Goal: Task Accomplishment & Management: Manage account settings

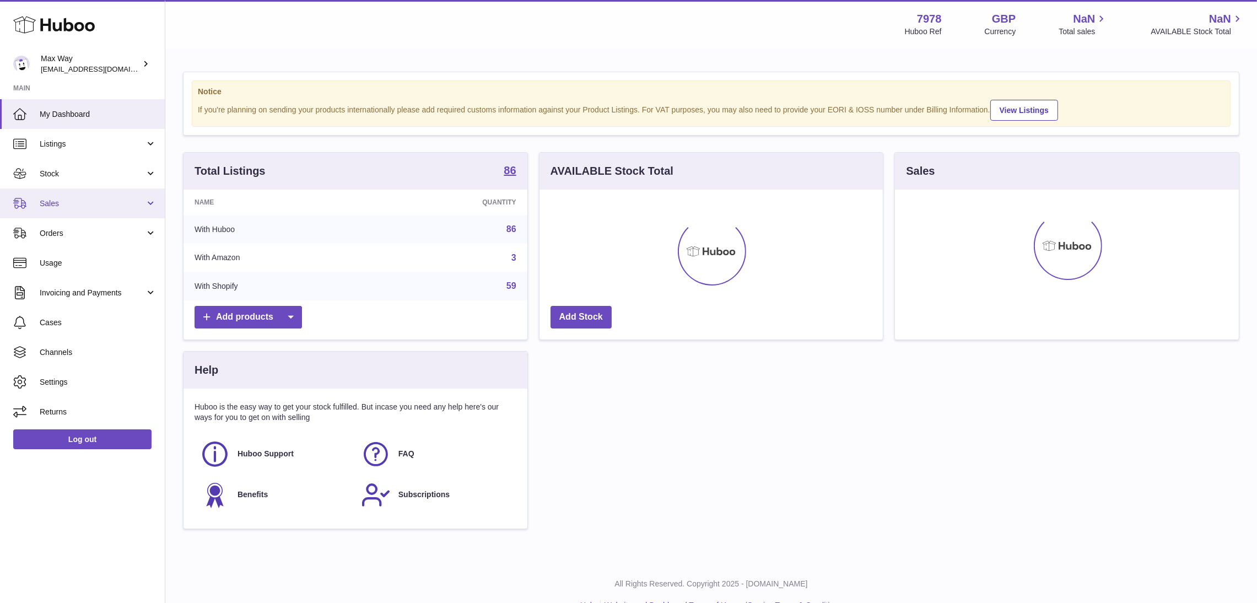
click at [54, 207] on span "Sales" at bounding box center [92, 203] width 105 height 10
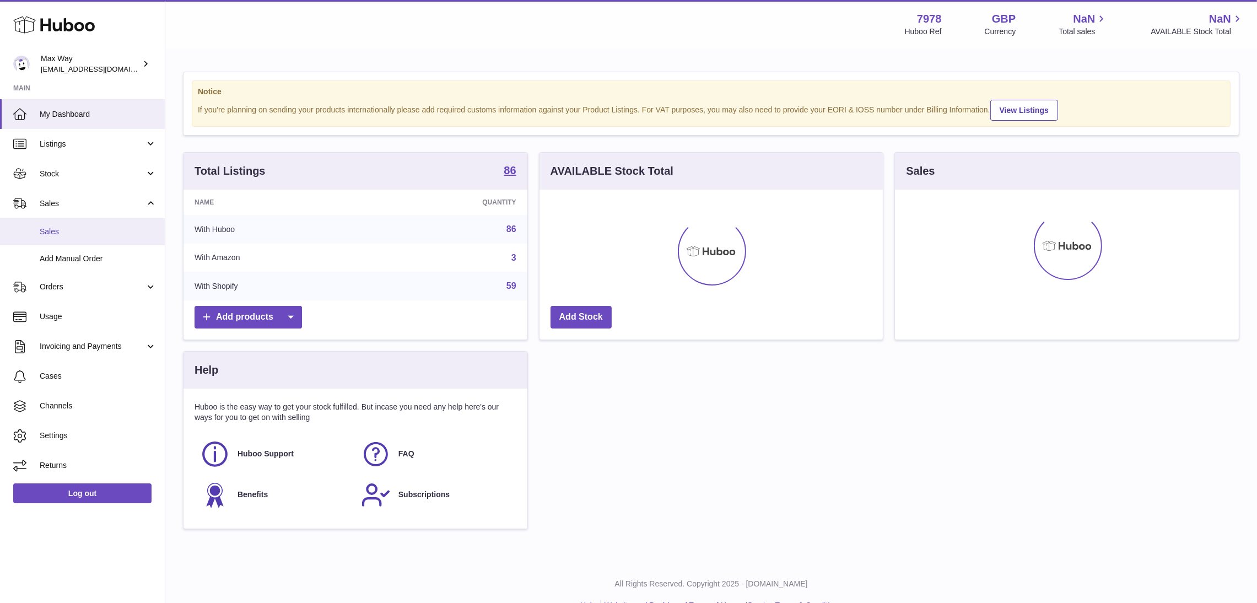
click at [61, 235] on span "Sales" at bounding box center [98, 231] width 117 height 10
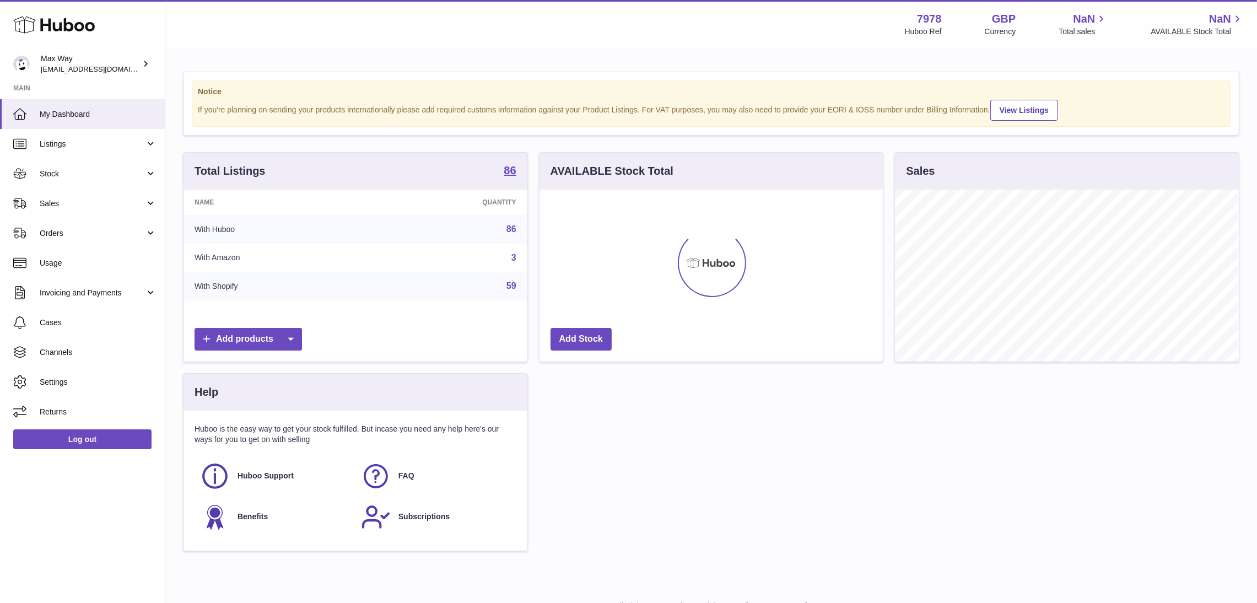
scroll to position [172, 344]
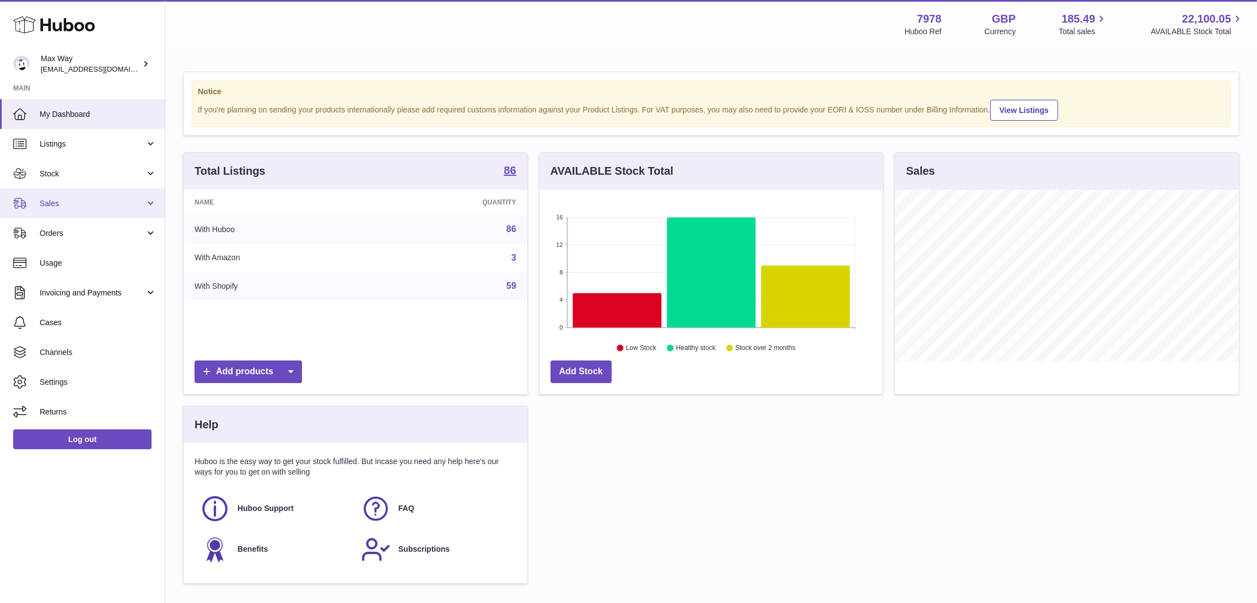
click at [67, 202] on span "Sales" at bounding box center [92, 203] width 105 height 10
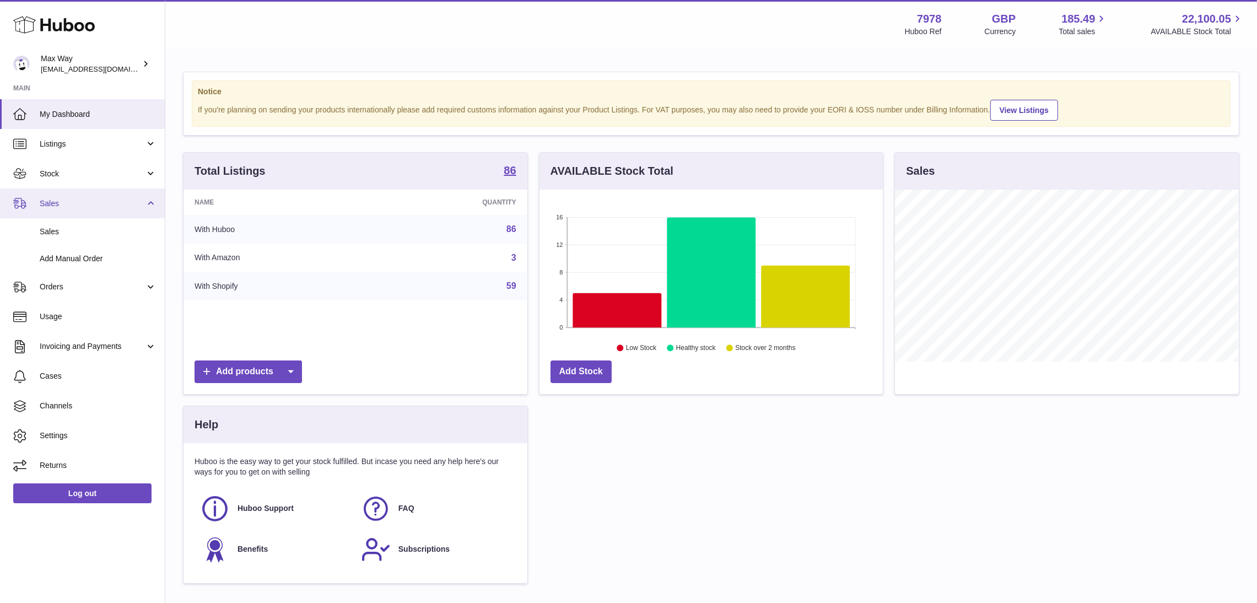
click at [67, 202] on span "Sales" at bounding box center [92, 203] width 105 height 10
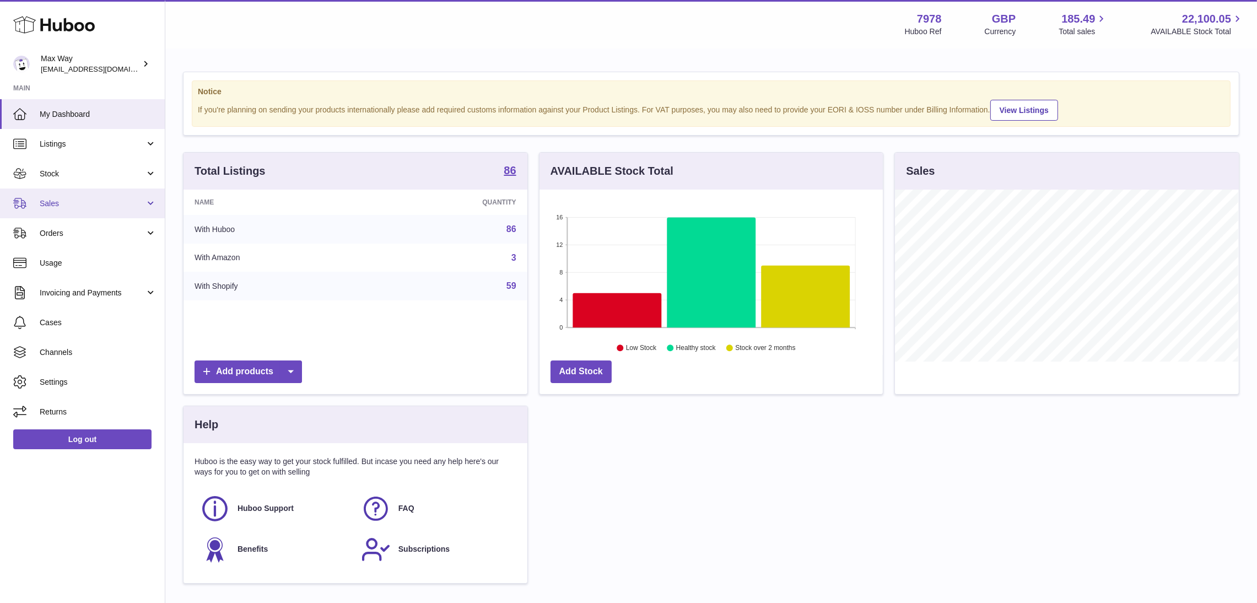
click at [67, 202] on span "Sales" at bounding box center [92, 203] width 105 height 10
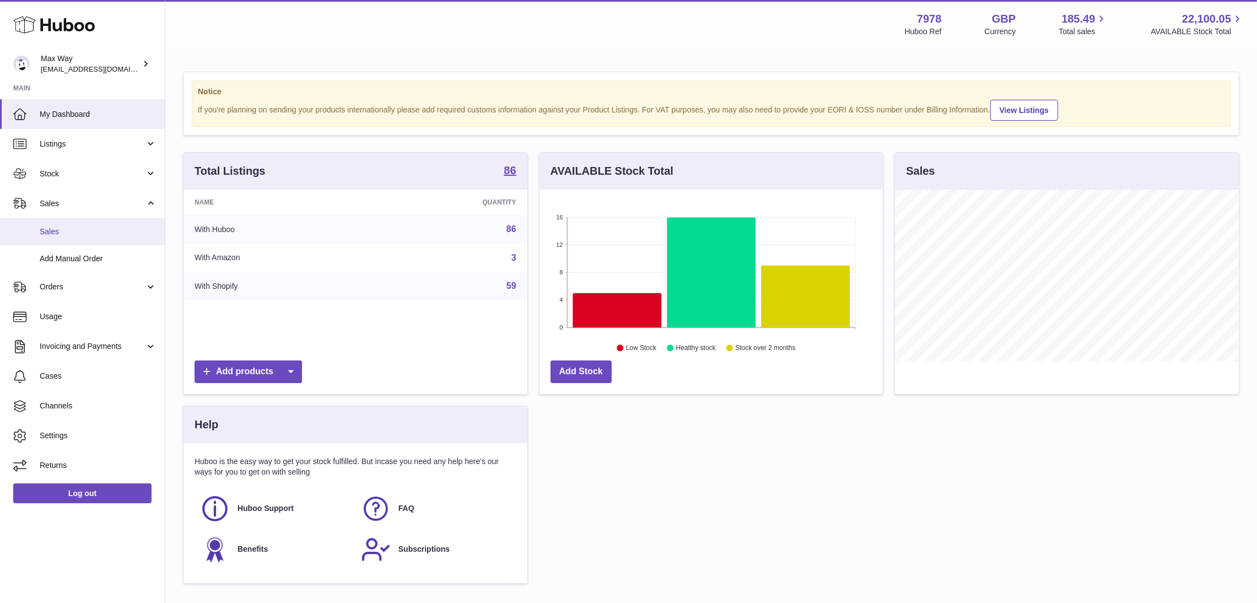
click at [62, 228] on span "Sales" at bounding box center [98, 231] width 117 height 10
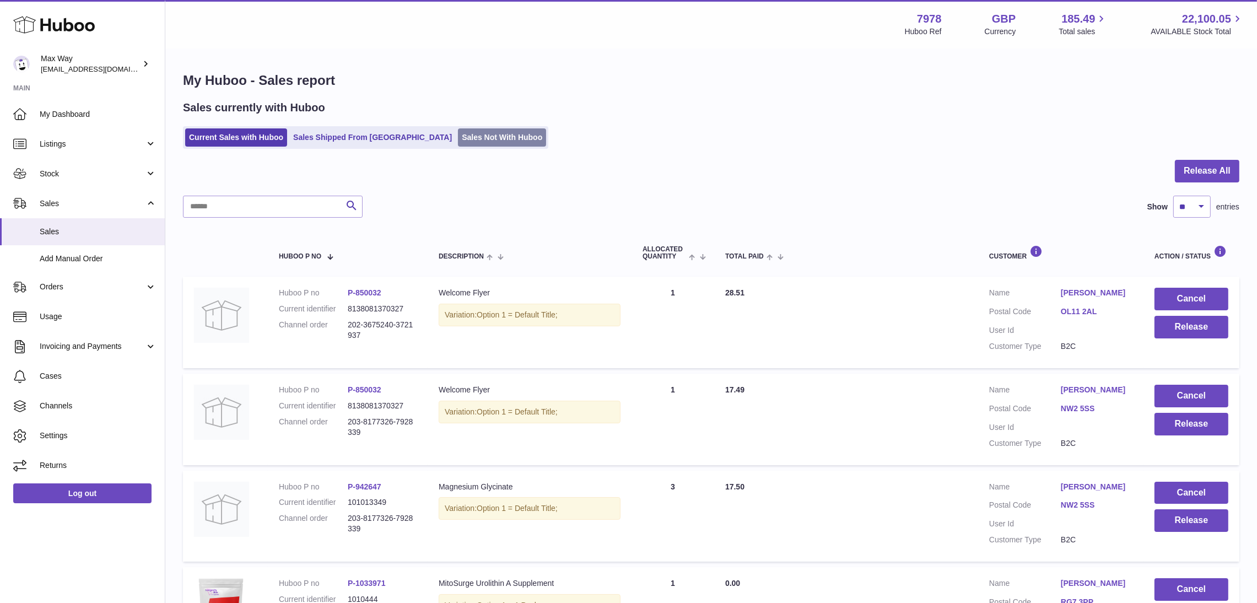
click at [458, 139] on link "Sales Not With Huboo" at bounding box center [502, 137] width 88 height 18
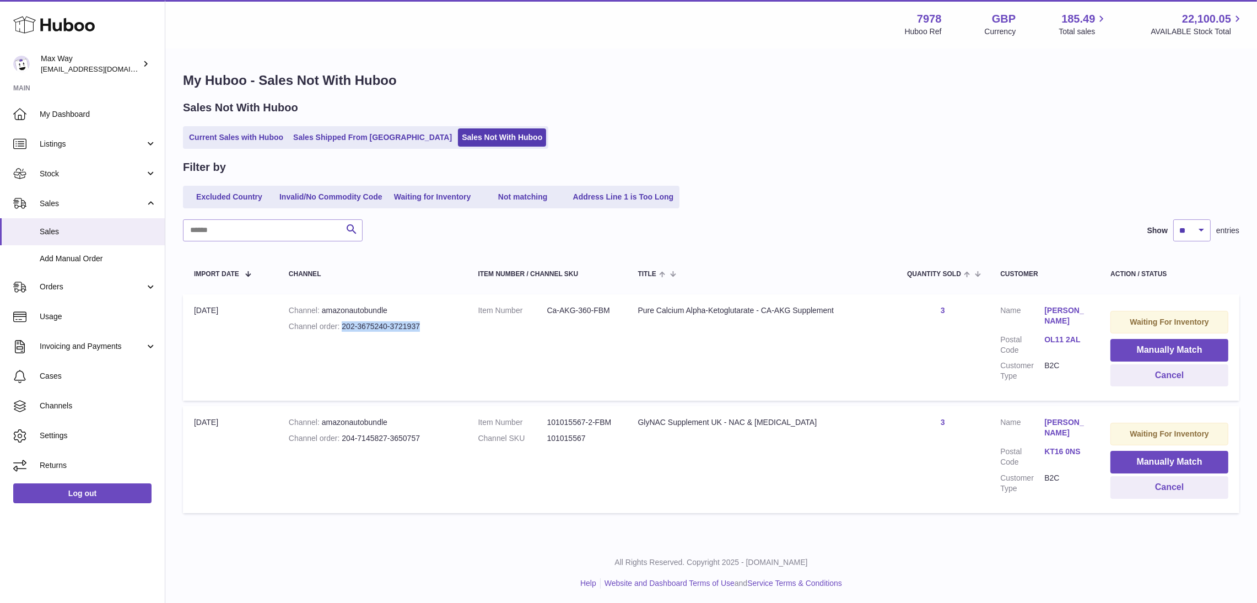
drag, startPoint x: 342, startPoint y: 325, endPoint x: 441, endPoint y: 327, distance: 99.7
click at [441, 327] on div "Channel order 202-3675240-3721937" at bounding box center [372, 326] width 167 height 10
copy div "202-3675240-3721937"
click at [57, 258] on span "Add Manual Order" at bounding box center [98, 258] width 117 height 10
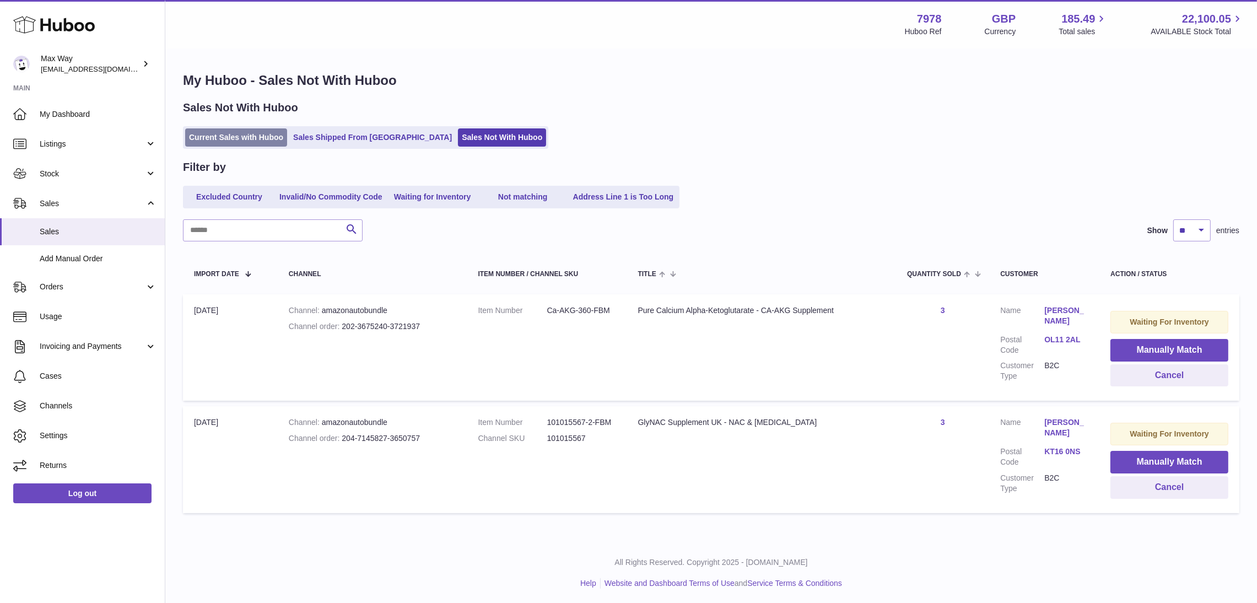
click at [210, 144] on link "Current Sales with Huboo" at bounding box center [236, 137] width 102 height 18
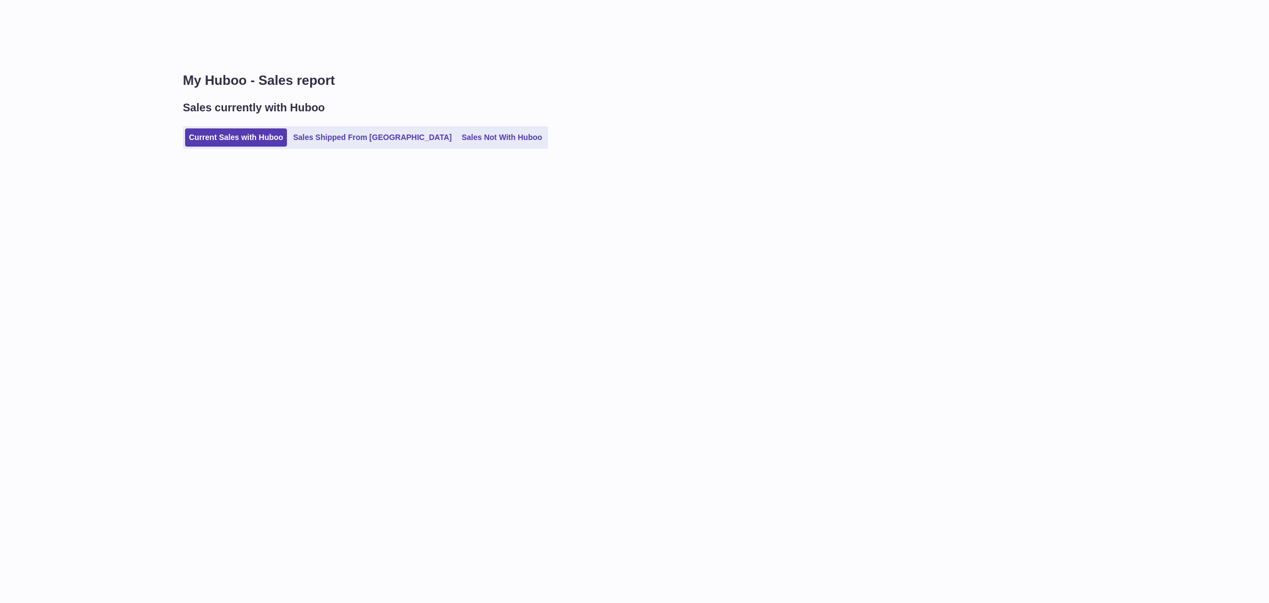
click at [210, 144] on link "Current Sales with Huboo" at bounding box center [236, 137] width 102 height 18
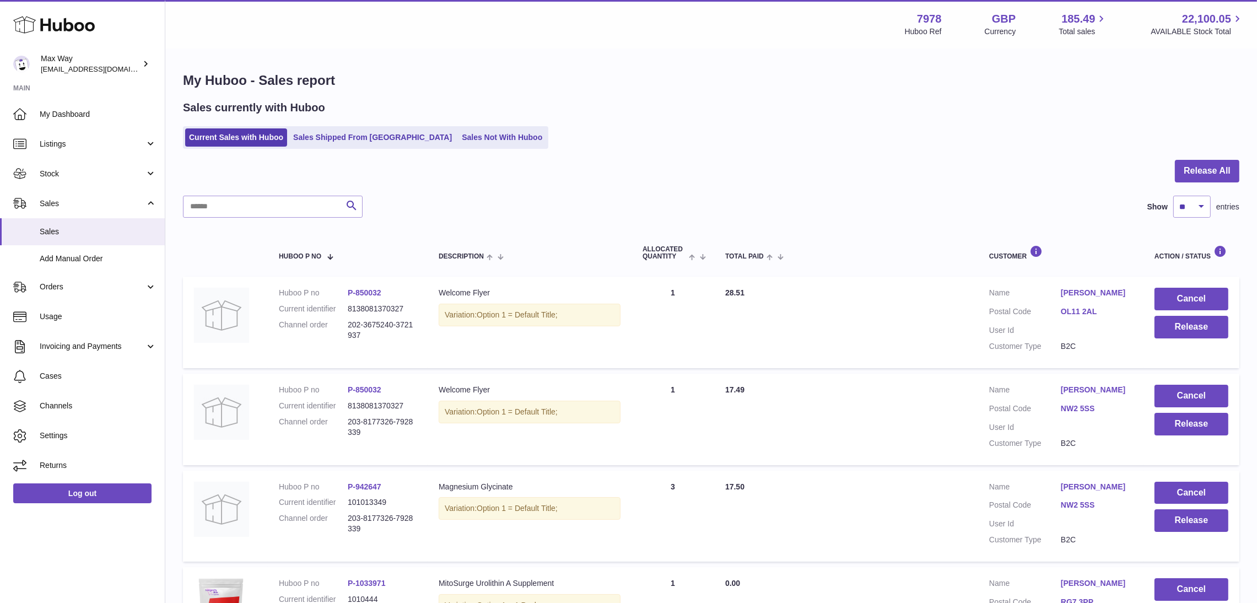
click at [267, 212] on input "text" at bounding box center [273, 207] width 180 height 22
click at [267, 210] on input "text" at bounding box center [273, 207] width 180 height 22
paste input "**********"
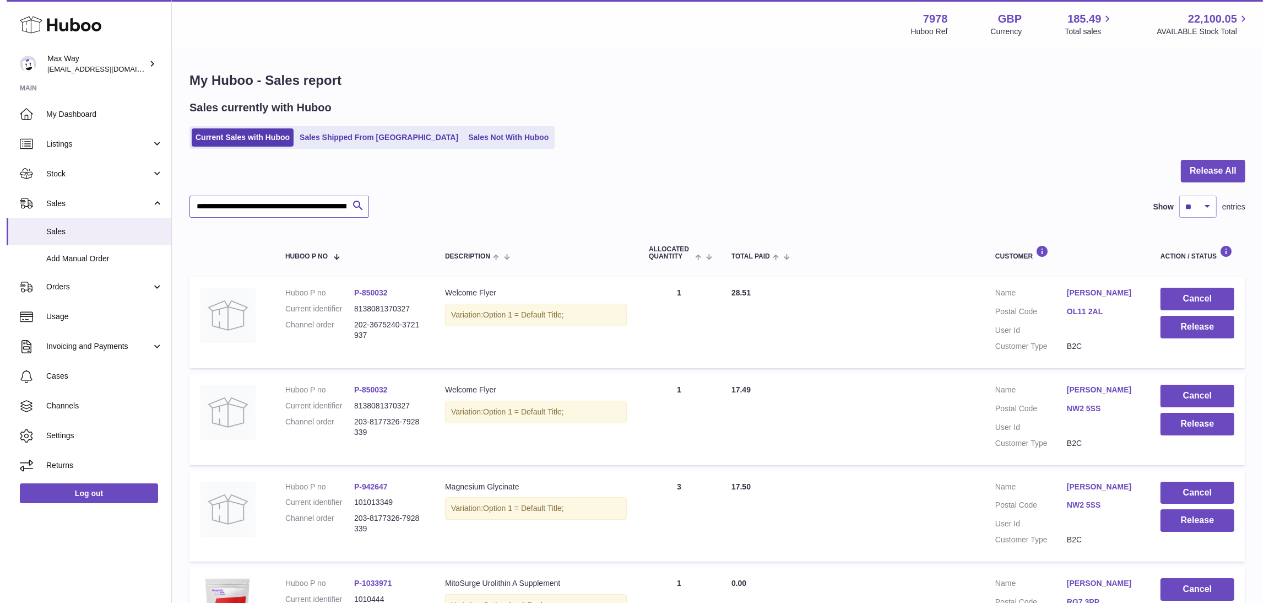
scroll to position [0, 104]
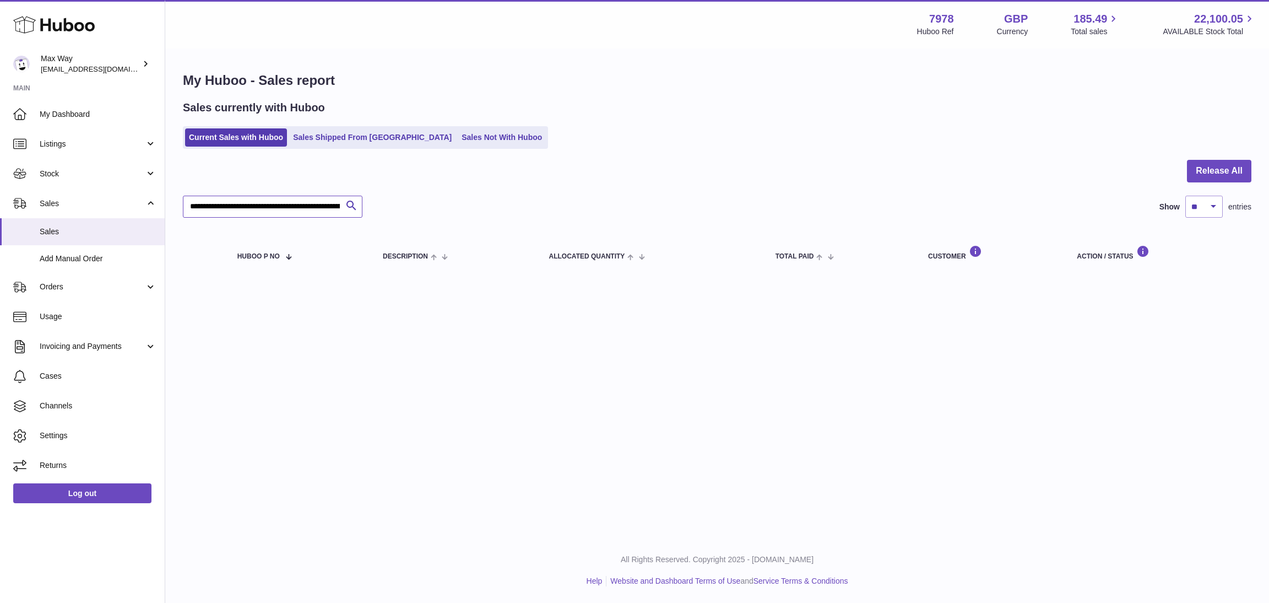
click at [338, 199] on input "**********" at bounding box center [273, 207] width 180 height 22
drag, startPoint x: 338, startPoint y: 204, endPoint x: 156, endPoint y: 204, distance: 181.3
click at [156, 204] on div "Huboo Max Way Max@LongevityBox.co.uk Main My Dashboard Listings Not with Huboo …" at bounding box center [634, 301] width 1269 height 603
type input "**********"
click at [205, 208] on input "**********" at bounding box center [273, 207] width 180 height 22
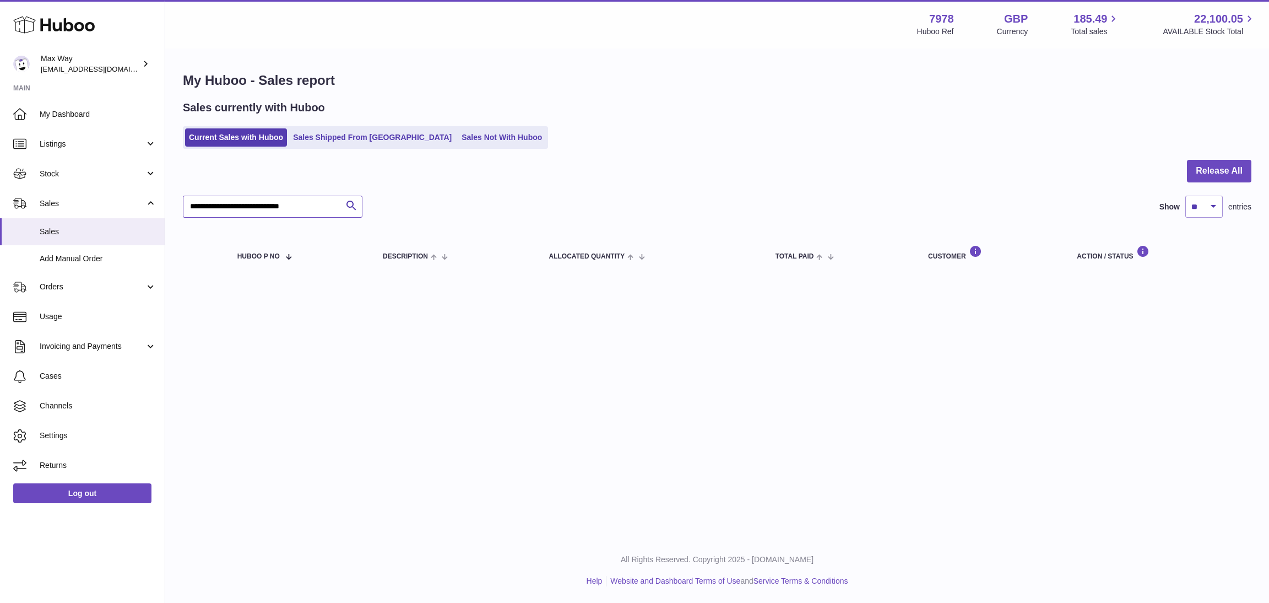
drag, startPoint x: 302, startPoint y: 205, endPoint x: 182, endPoint y: 205, distance: 120.1
click at [183, 205] on input "**********" at bounding box center [273, 207] width 180 height 22
type input "**********"
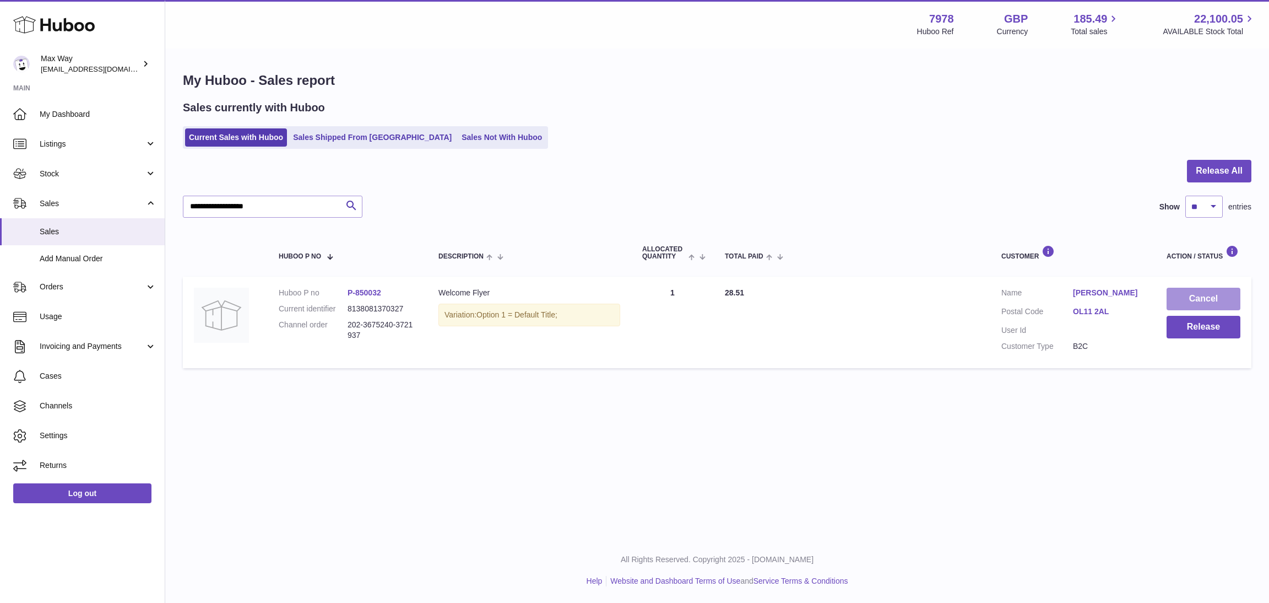
click at [1205, 295] on button "Cancel" at bounding box center [1204, 299] width 74 height 23
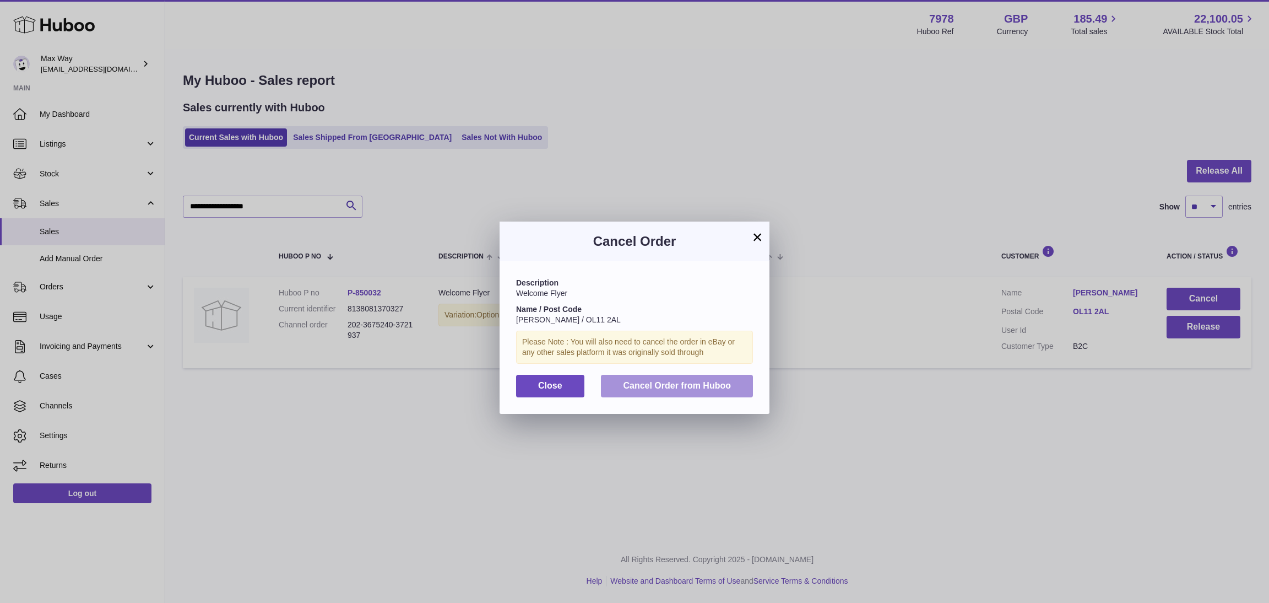
click at [641, 390] on span "Cancel Order from Huboo" at bounding box center [677, 385] width 108 height 9
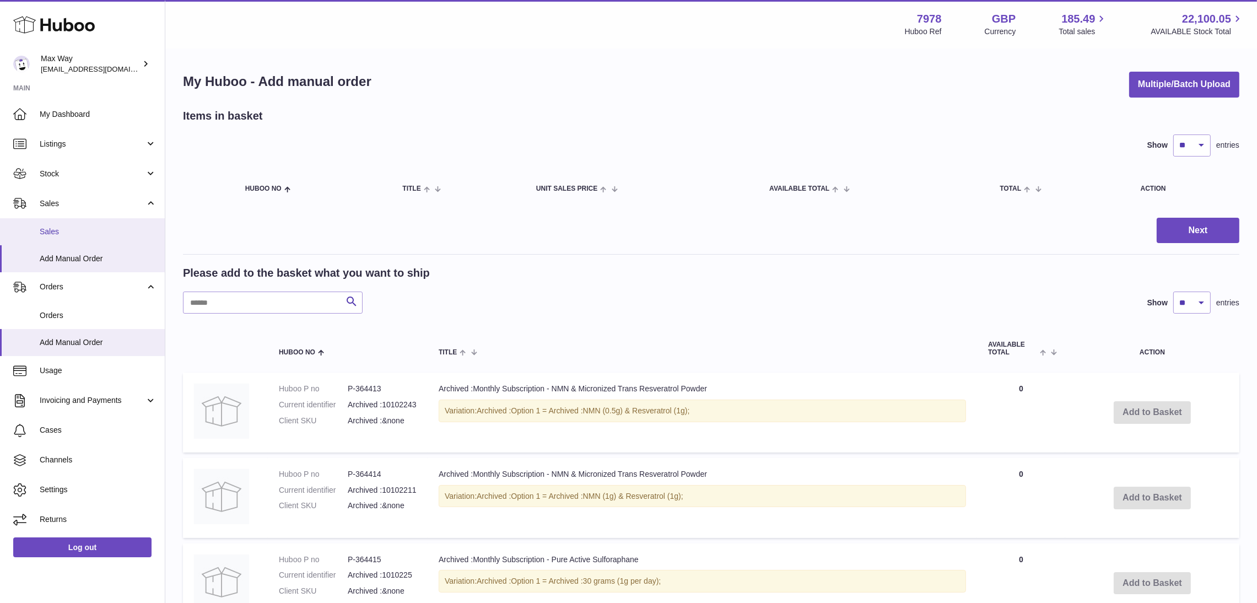
click at [72, 241] on link "Sales" at bounding box center [82, 231] width 165 height 27
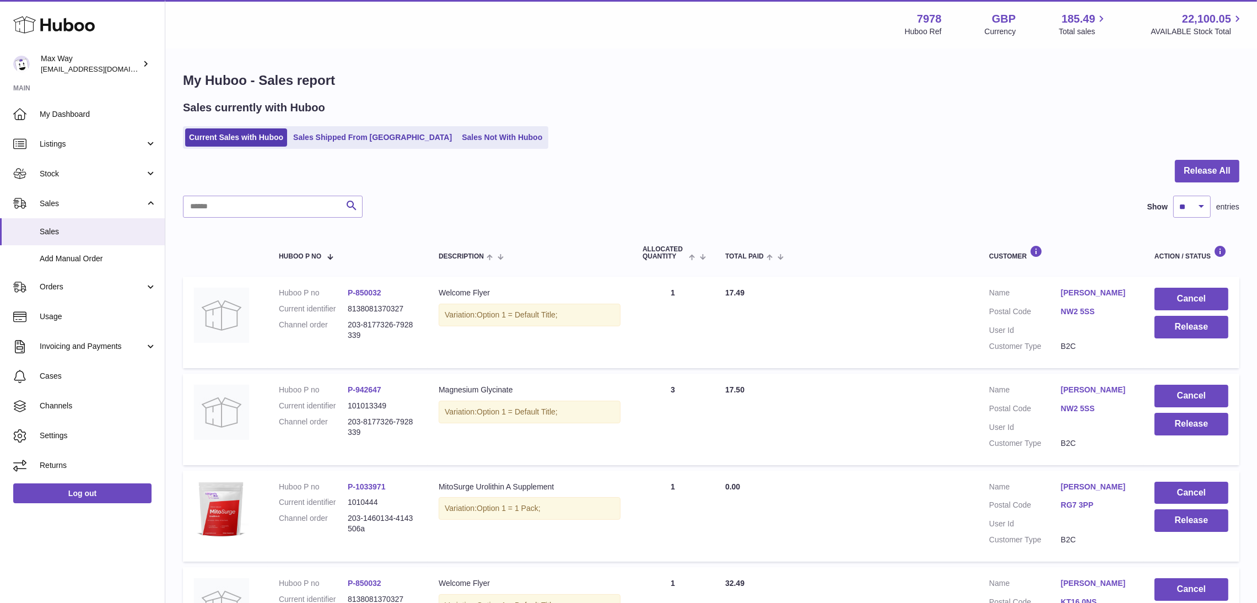
click at [458, 137] on link "Sales Not With Huboo" at bounding box center [502, 137] width 88 height 18
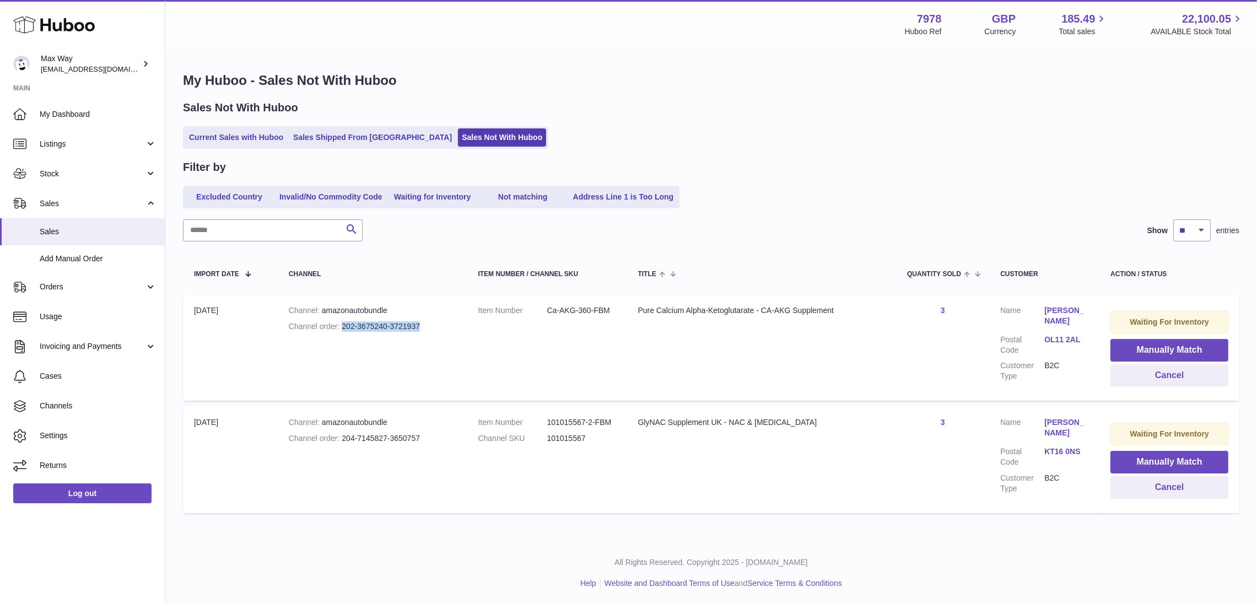
drag, startPoint x: 339, startPoint y: 327, endPoint x: 442, endPoint y: 327, distance: 103.6
click at [442, 327] on div "Channel order 202-3675240-3721937" at bounding box center [372, 326] width 167 height 10
copy div "202-3675240-3721937"
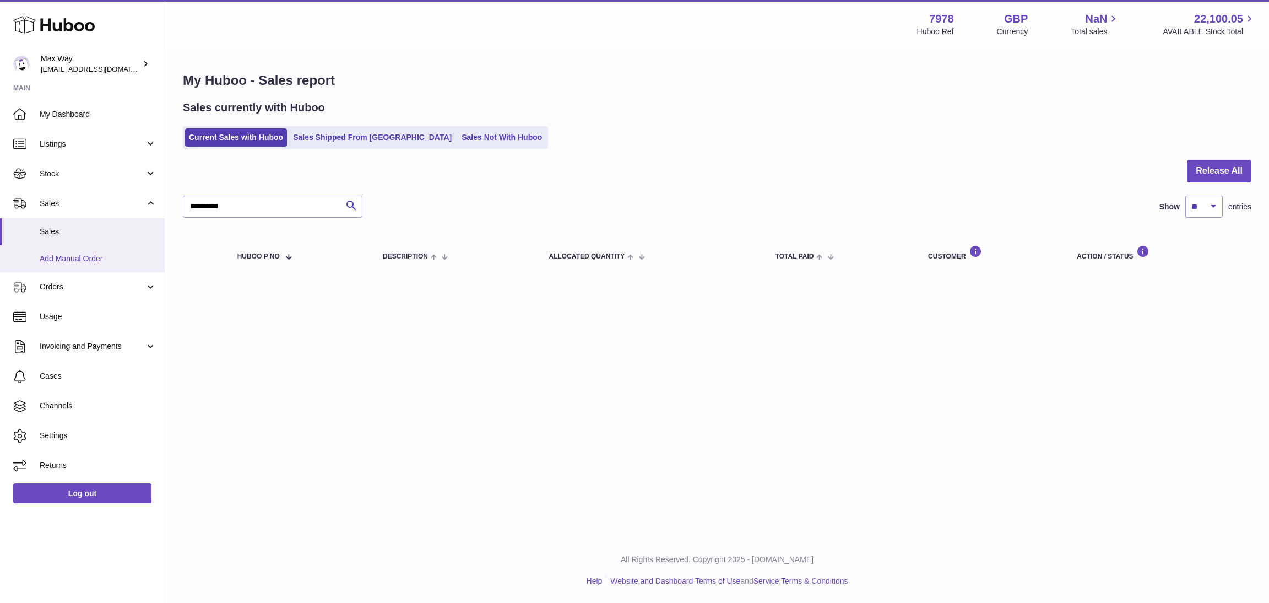
click at [81, 254] on span "Add Manual Order" at bounding box center [98, 258] width 117 height 10
click at [67, 255] on span "Add Manual Order" at bounding box center [98, 258] width 117 height 10
click at [72, 259] on span "Add Manual Order" at bounding box center [98, 258] width 117 height 10
click at [73, 258] on span "Add Manual Order" at bounding box center [98, 258] width 117 height 10
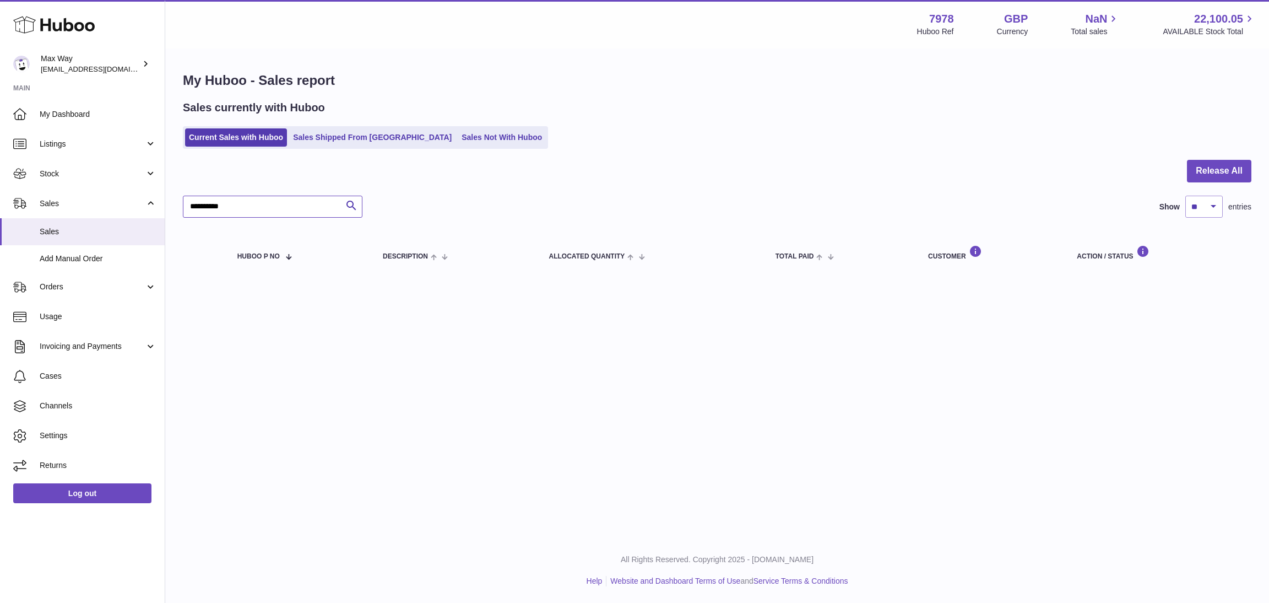
click at [284, 209] on input "**********" at bounding box center [273, 207] width 180 height 22
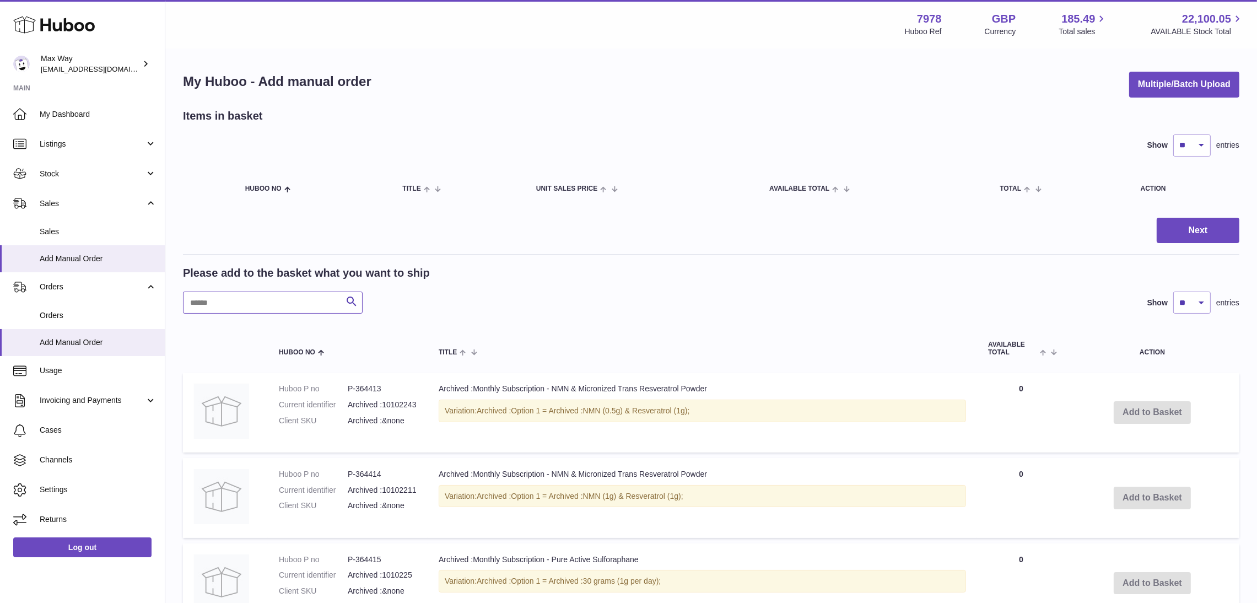
click at [259, 296] on input "text" at bounding box center [273, 302] width 180 height 22
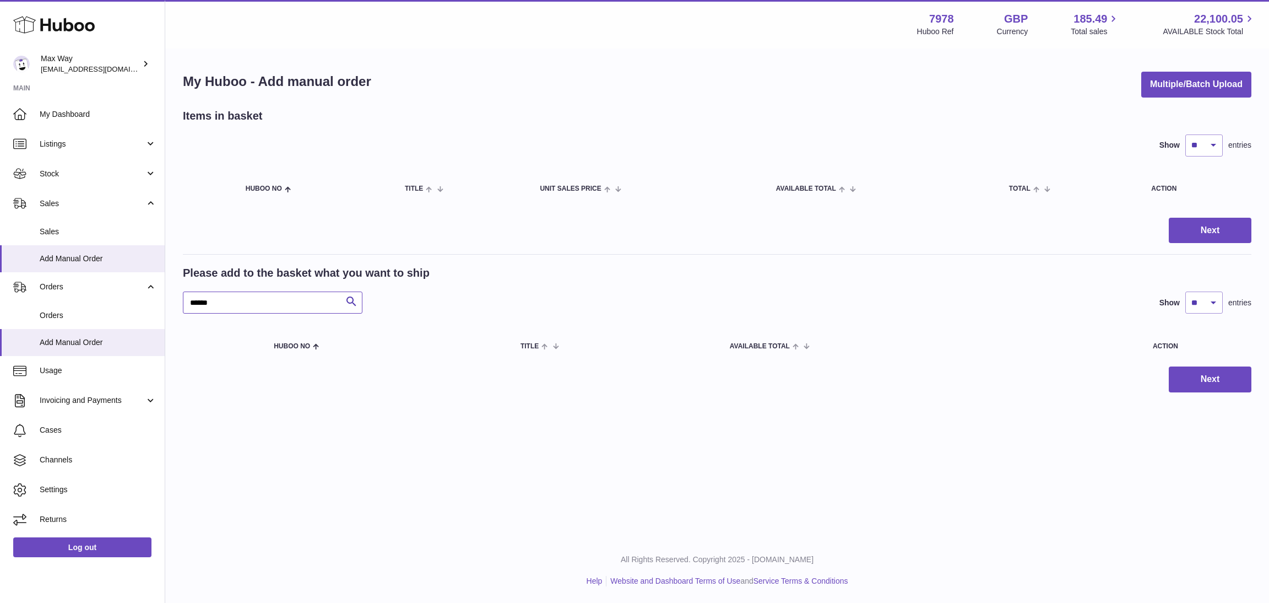
click at [230, 302] on input "******" at bounding box center [273, 302] width 180 height 22
drag, startPoint x: 226, startPoint y: 304, endPoint x: 134, endPoint y: 302, distance: 92.0
click at [134, 302] on div "Huboo Max Way Max@LongevityBox.co.uk Main My Dashboard Listings Not with Huboo …" at bounding box center [634, 301] width 1269 height 603
click at [244, 298] on input "******" at bounding box center [273, 302] width 180 height 22
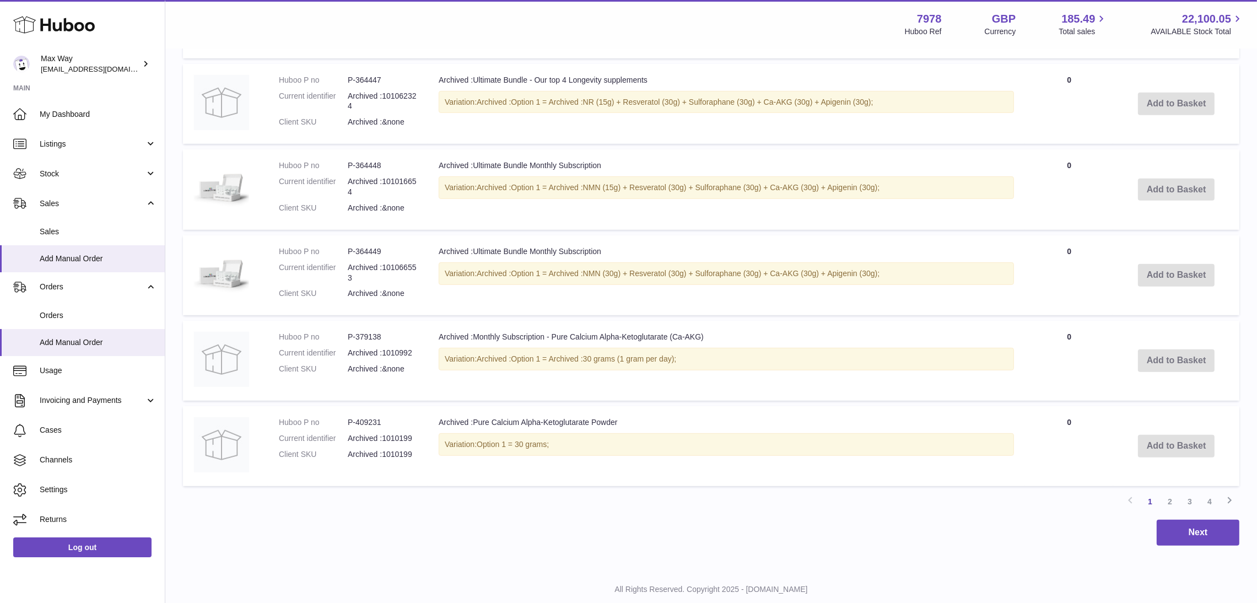
scroll to position [743, 0]
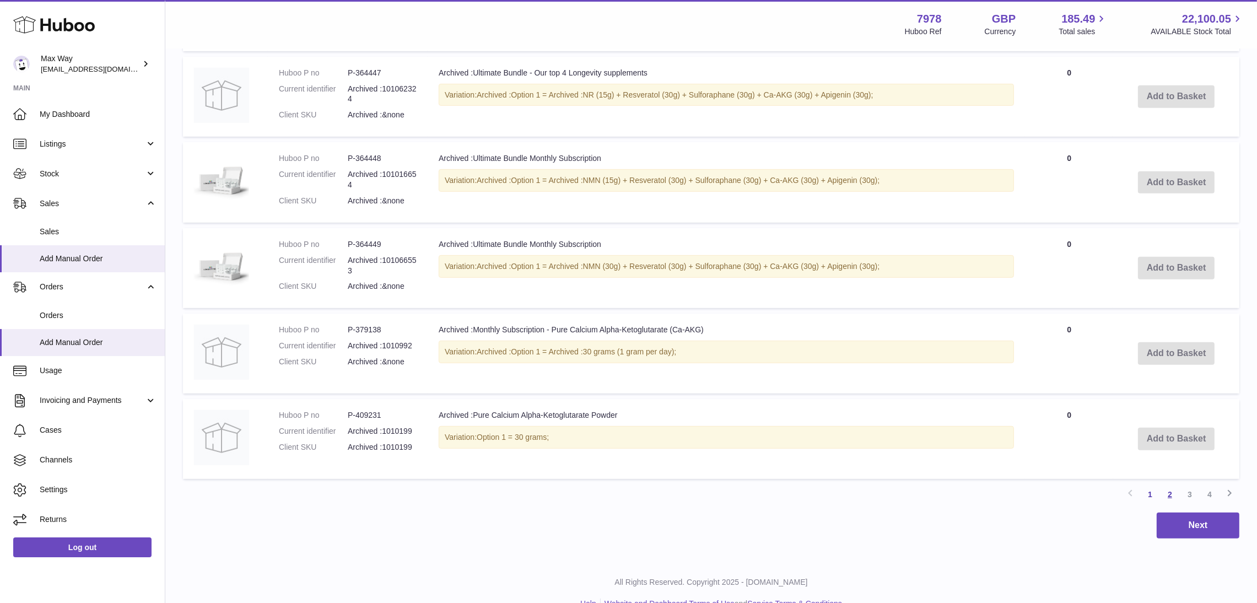
type input "**"
click at [1170, 485] on link "2" at bounding box center [1170, 494] width 20 height 20
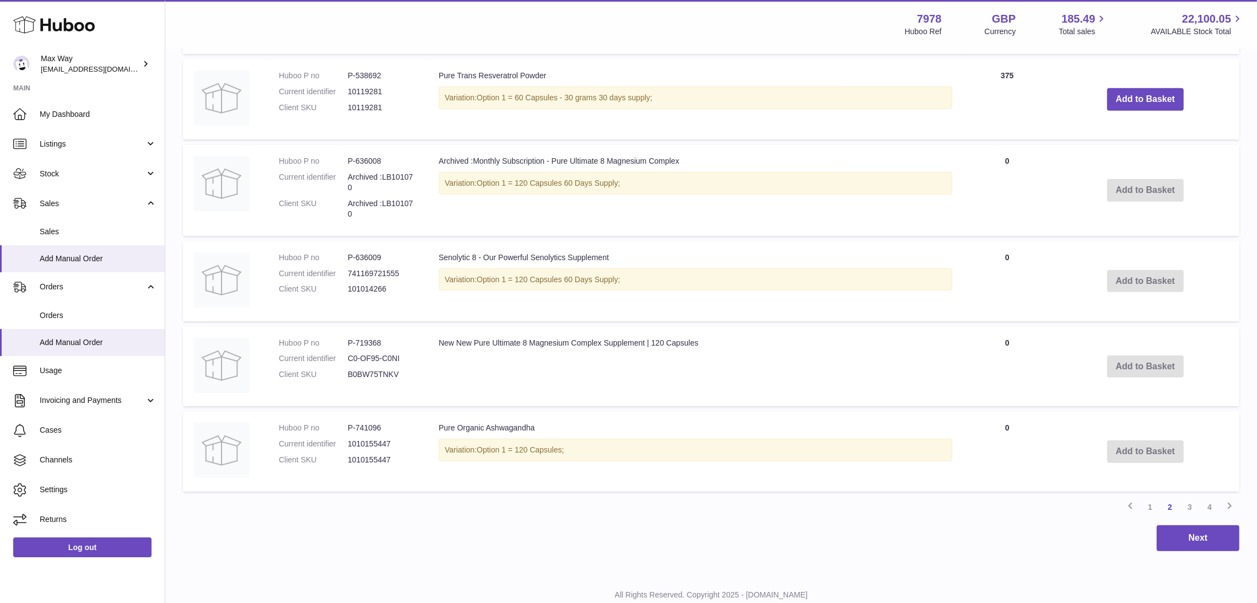
scroll to position [743, 0]
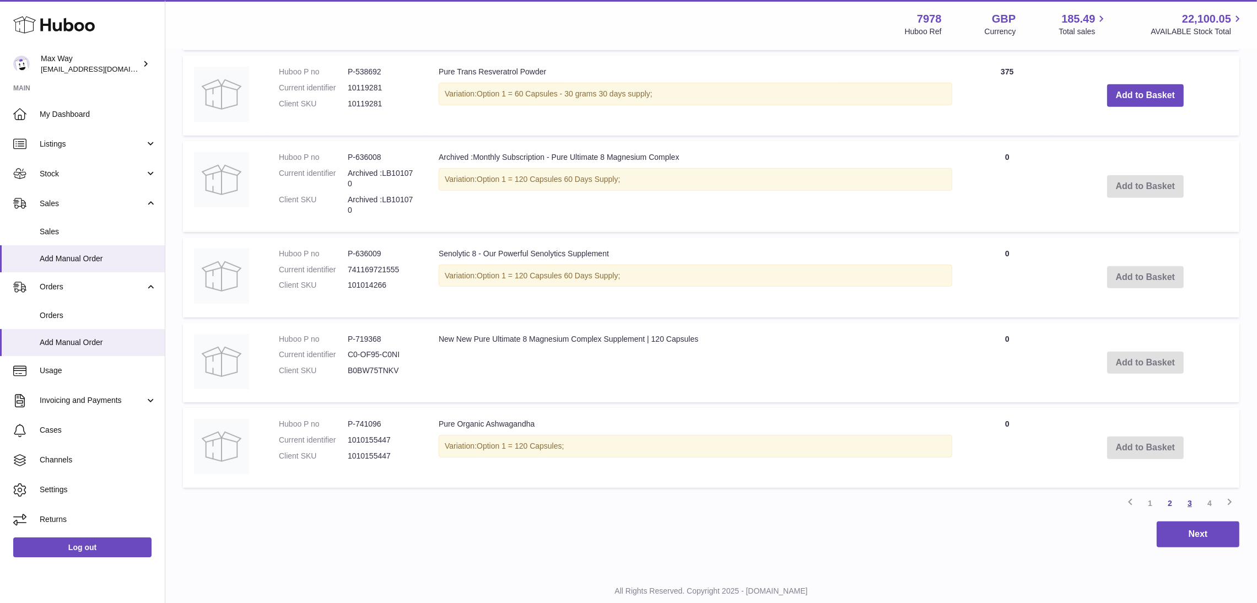
click at [1185, 497] on link "3" at bounding box center [1190, 503] width 20 height 20
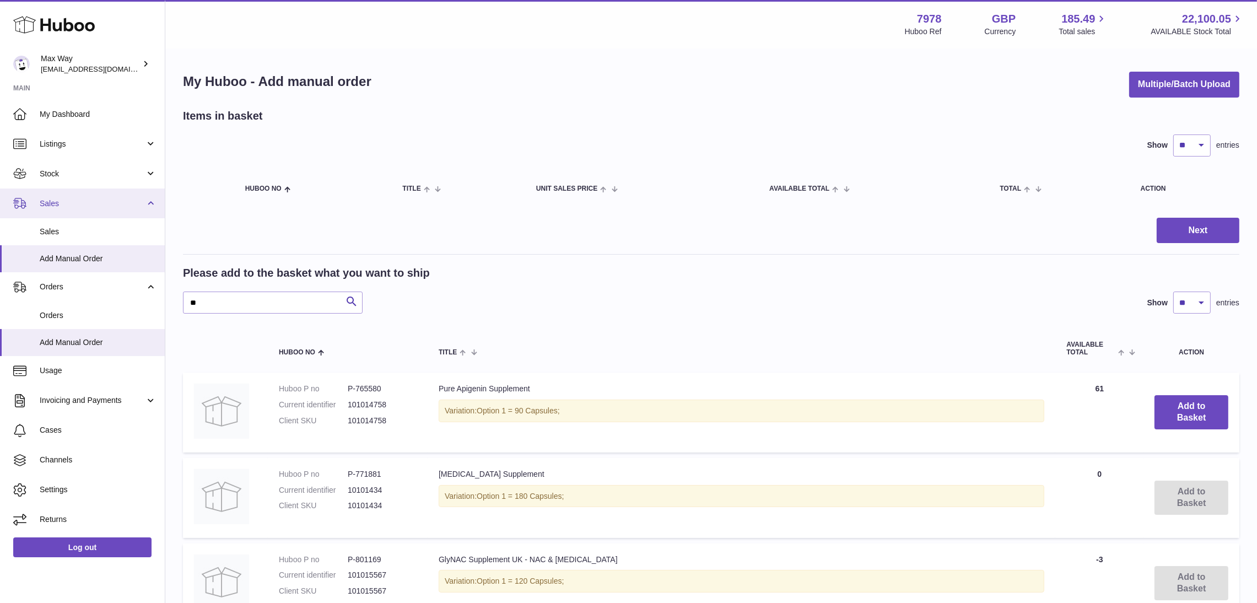
click at [92, 203] on span "Sales" at bounding box center [92, 203] width 105 height 10
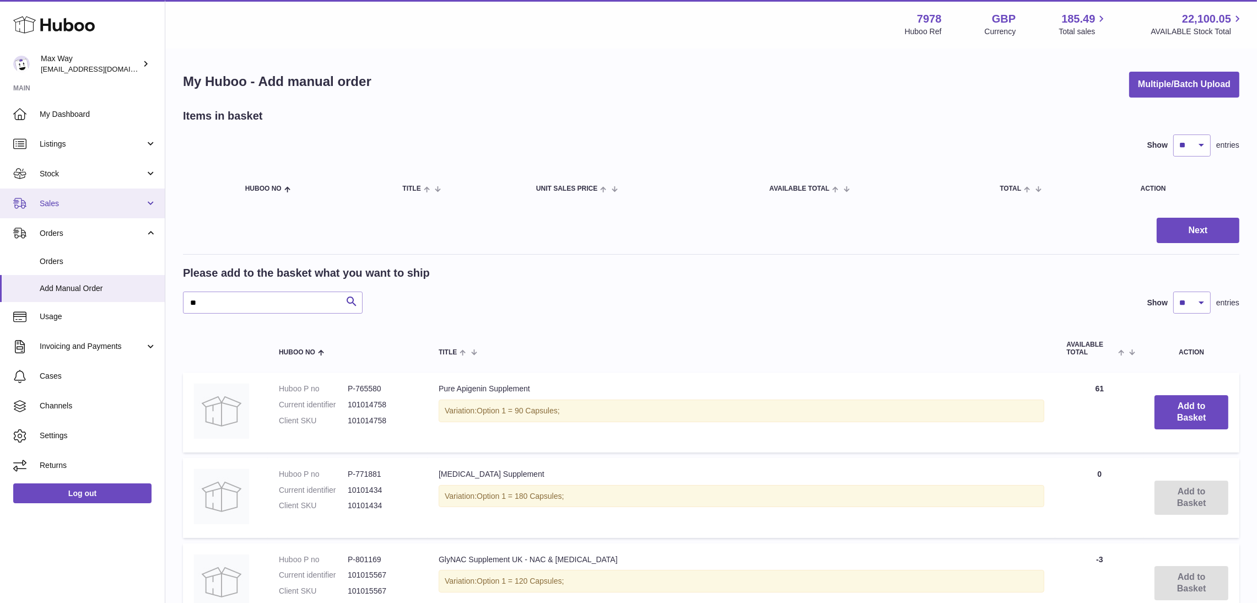
click at [92, 203] on span "Sales" at bounding box center [92, 203] width 105 height 10
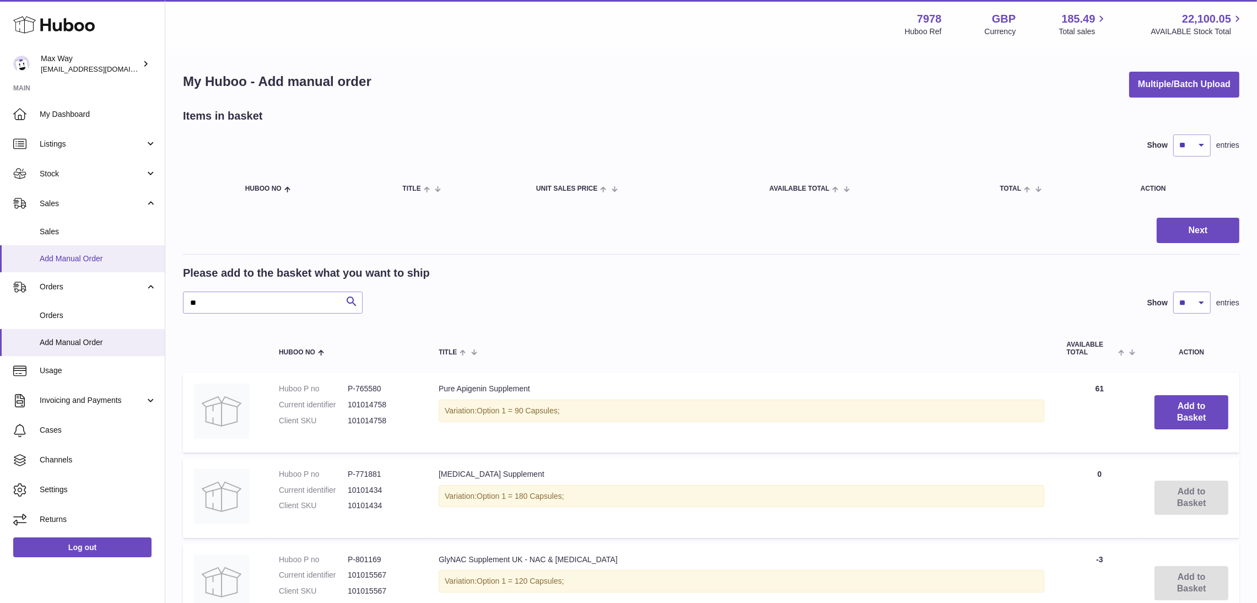
click at [63, 259] on span "Add Manual Order" at bounding box center [98, 258] width 117 height 10
click at [58, 226] on span "Sales" at bounding box center [98, 231] width 117 height 10
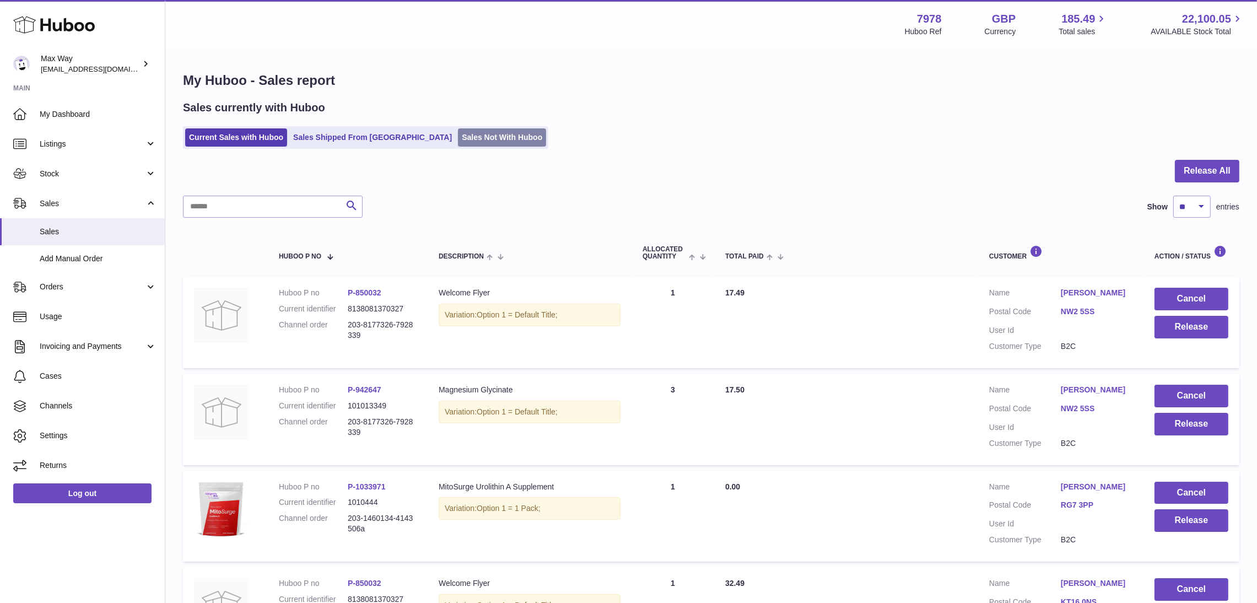
click at [458, 144] on link "Sales Not With Huboo" at bounding box center [502, 137] width 88 height 18
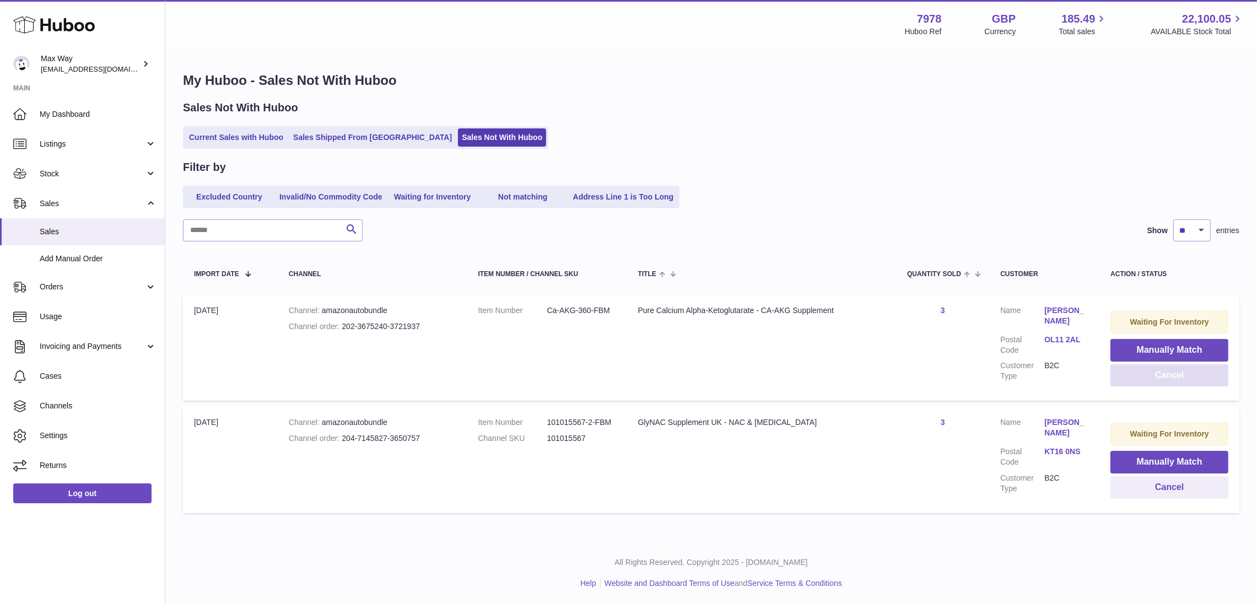
click at [1152, 374] on button "Cancel" at bounding box center [1169, 375] width 118 height 23
click at [1063, 308] on link "Simon Barclay Keen" at bounding box center [1066, 315] width 44 height 21
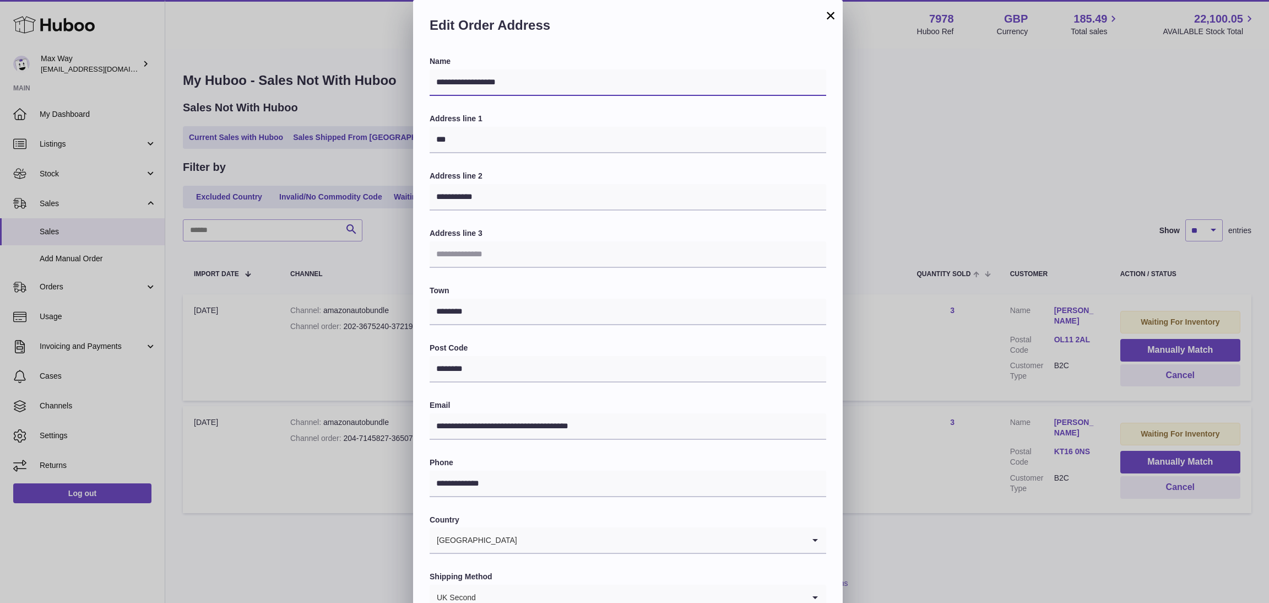
drag, startPoint x: 540, startPoint y: 86, endPoint x: 336, endPoint y: 85, distance: 204.4
click at [336, 85] on div "**********" at bounding box center [634, 330] width 1269 height 661
click at [832, 14] on button "×" at bounding box center [830, 15] width 13 height 13
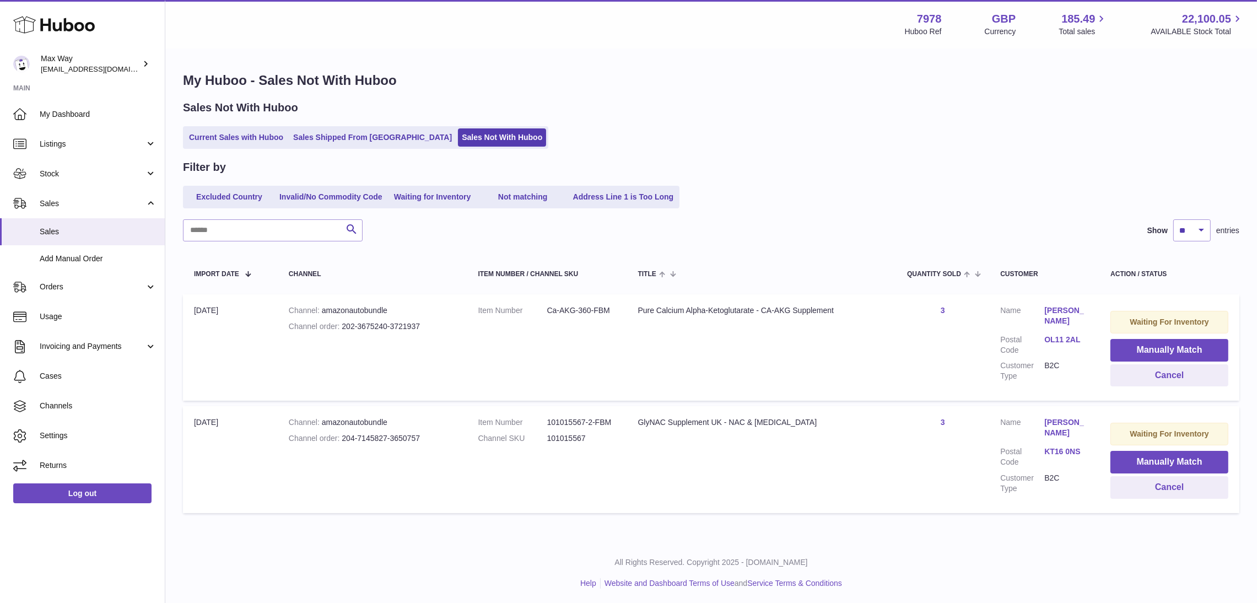
click at [1070, 305] on link "Simon Barclay Keen" at bounding box center [1066, 315] width 44 height 21
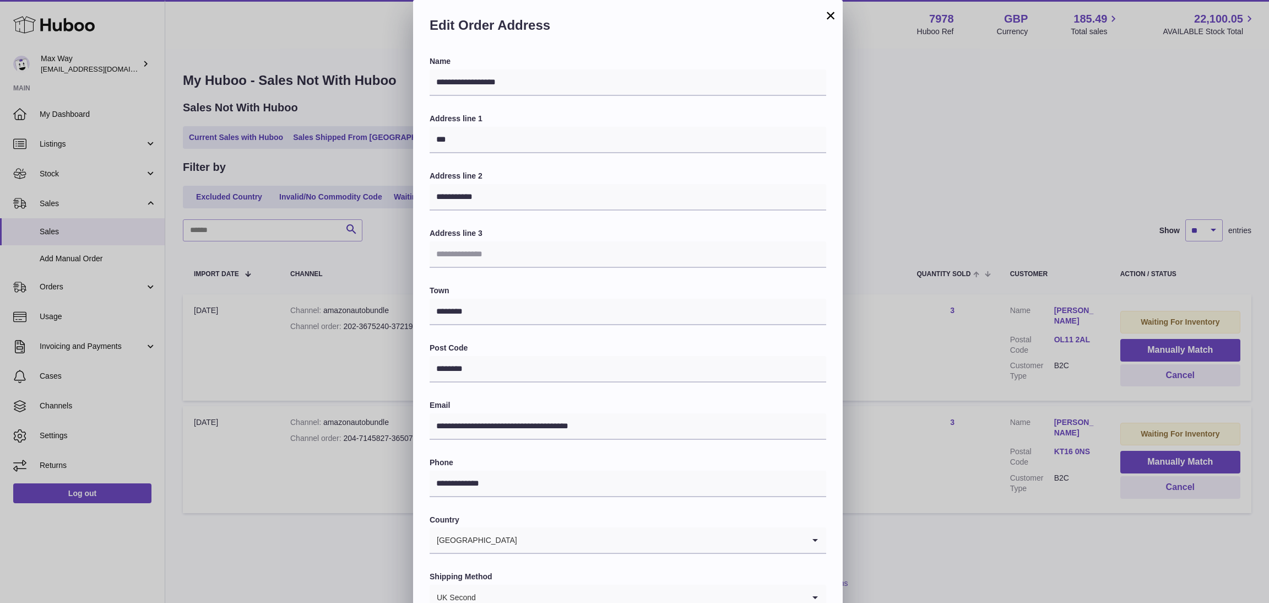
click at [831, 9] on button "×" at bounding box center [830, 15] width 13 height 13
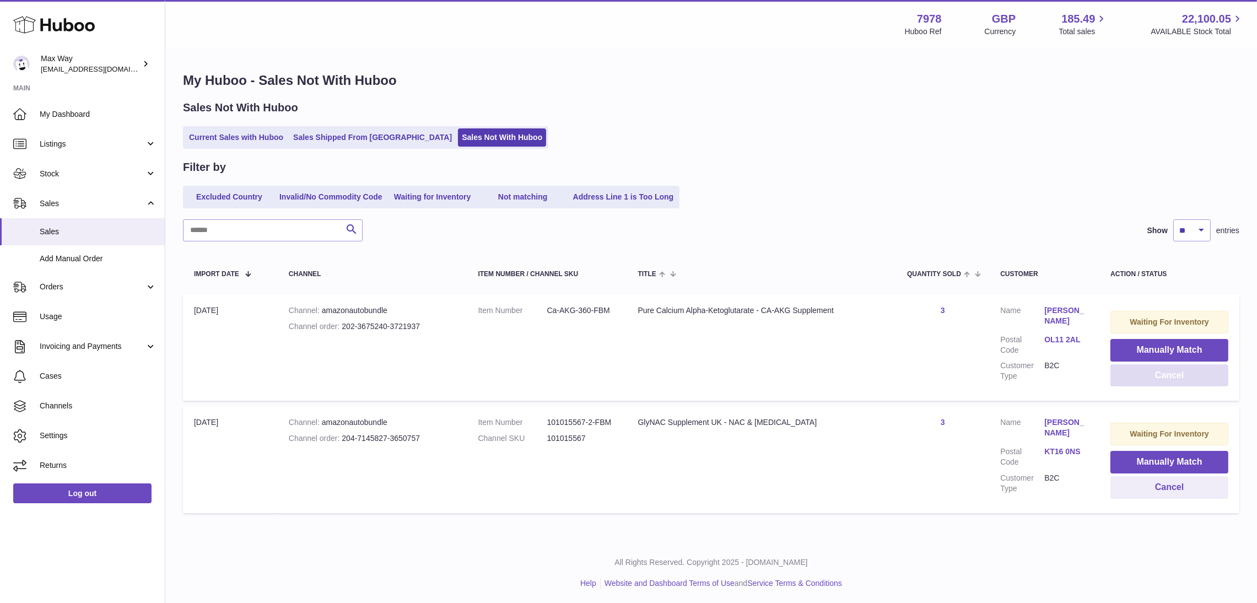
click at [1149, 375] on button "Cancel" at bounding box center [1169, 375] width 118 height 23
click at [203, 131] on link "Current Sales with Huboo" at bounding box center [236, 137] width 102 height 18
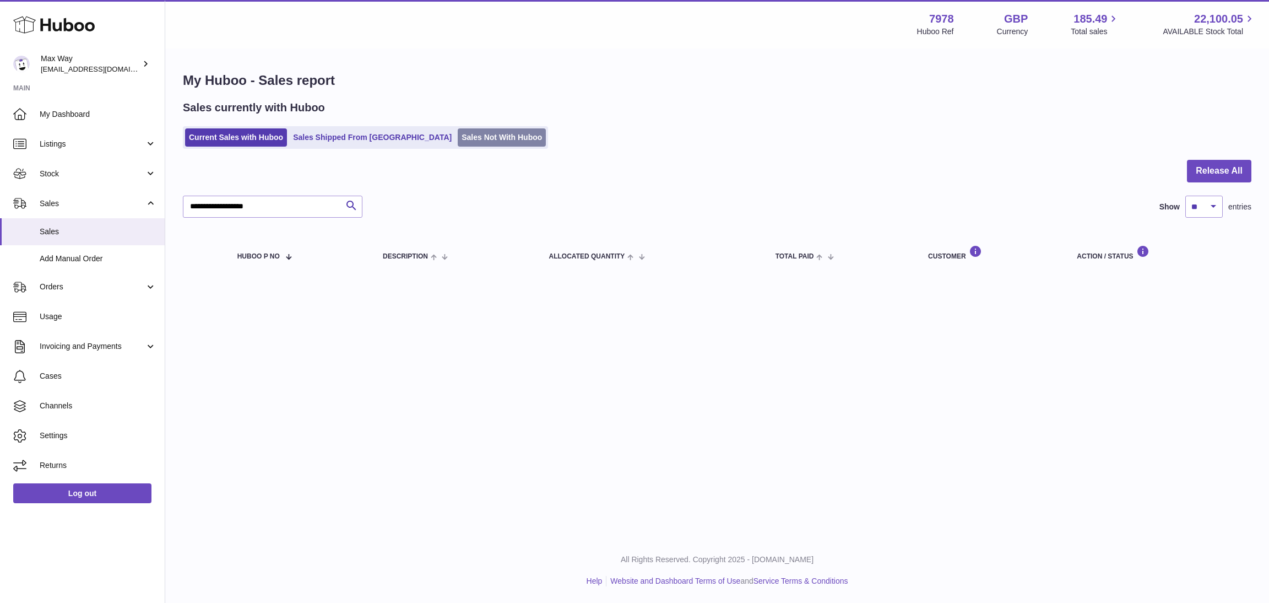
drag, startPoint x: 0, startPoint y: 0, endPoint x: 420, endPoint y: 131, distance: 440.2
click at [458, 131] on link "Sales Not With Huboo" at bounding box center [502, 137] width 88 height 18
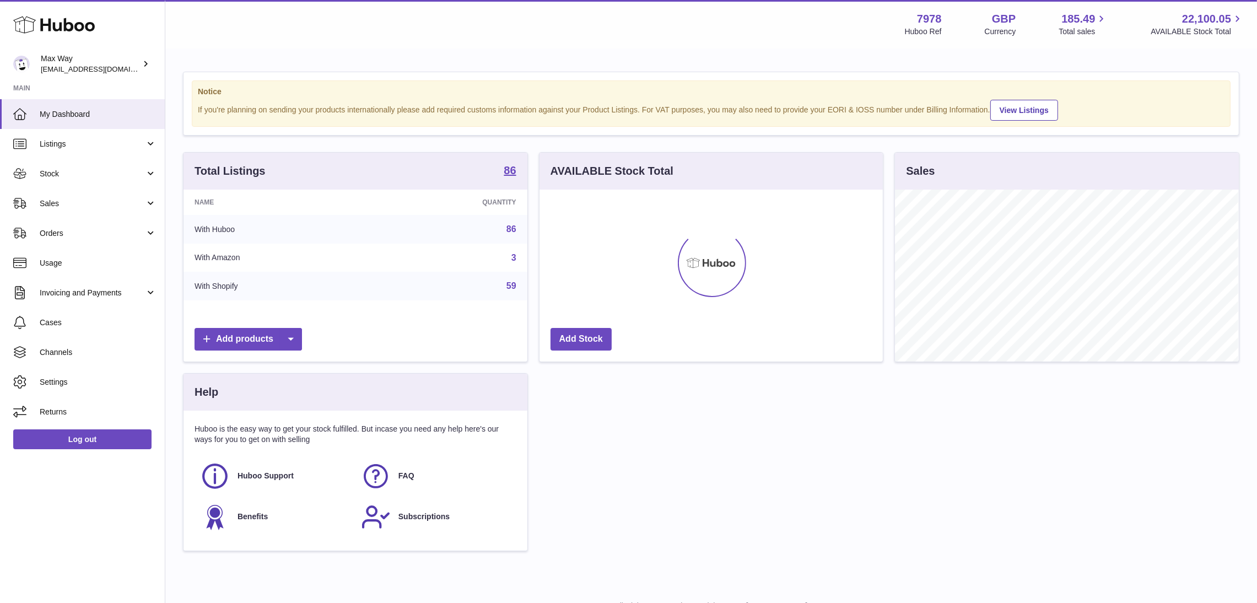
scroll to position [172, 344]
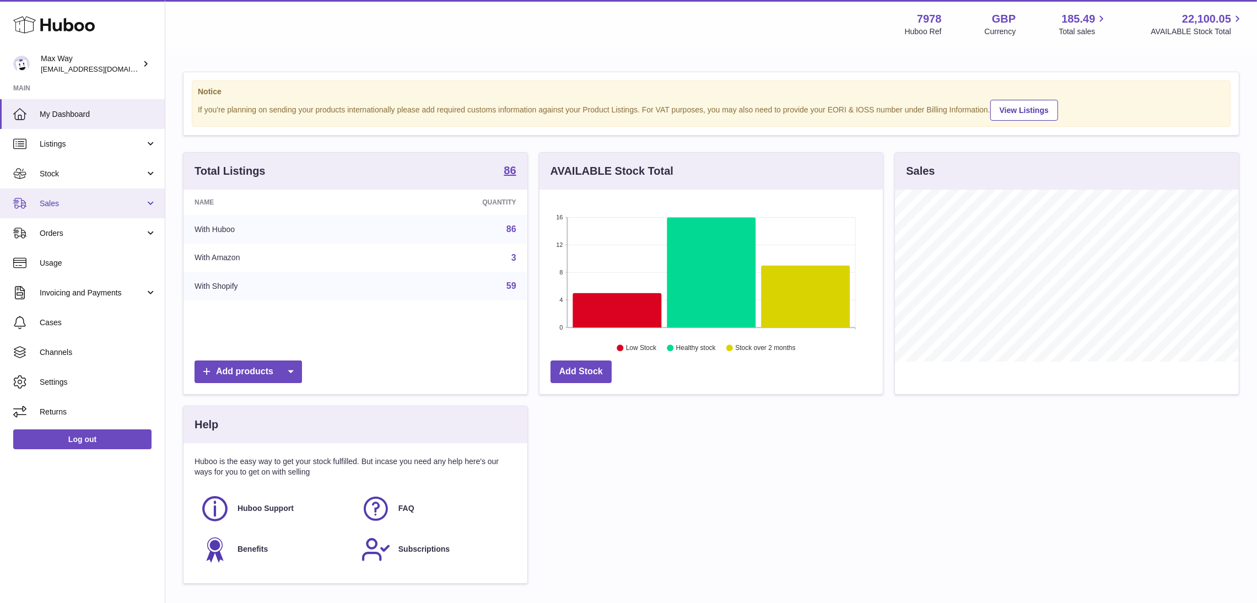
click at [93, 209] on link "Sales" at bounding box center [82, 203] width 165 height 30
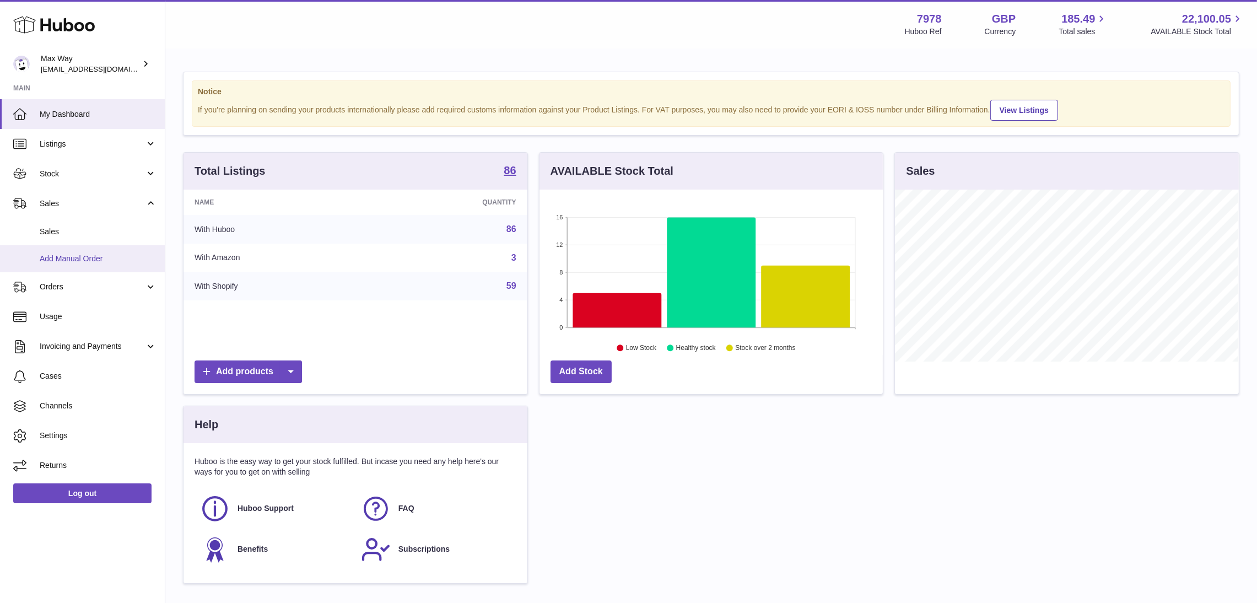
click at [55, 258] on span "Add Manual Order" at bounding box center [98, 258] width 117 height 10
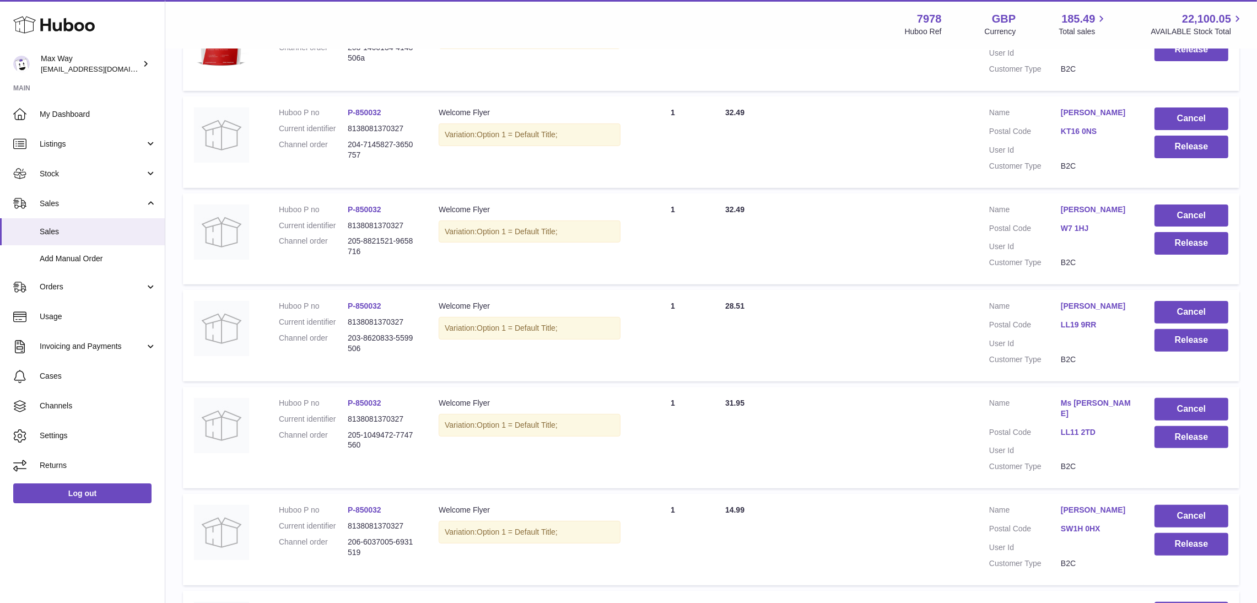
scroll to position [753, 0]
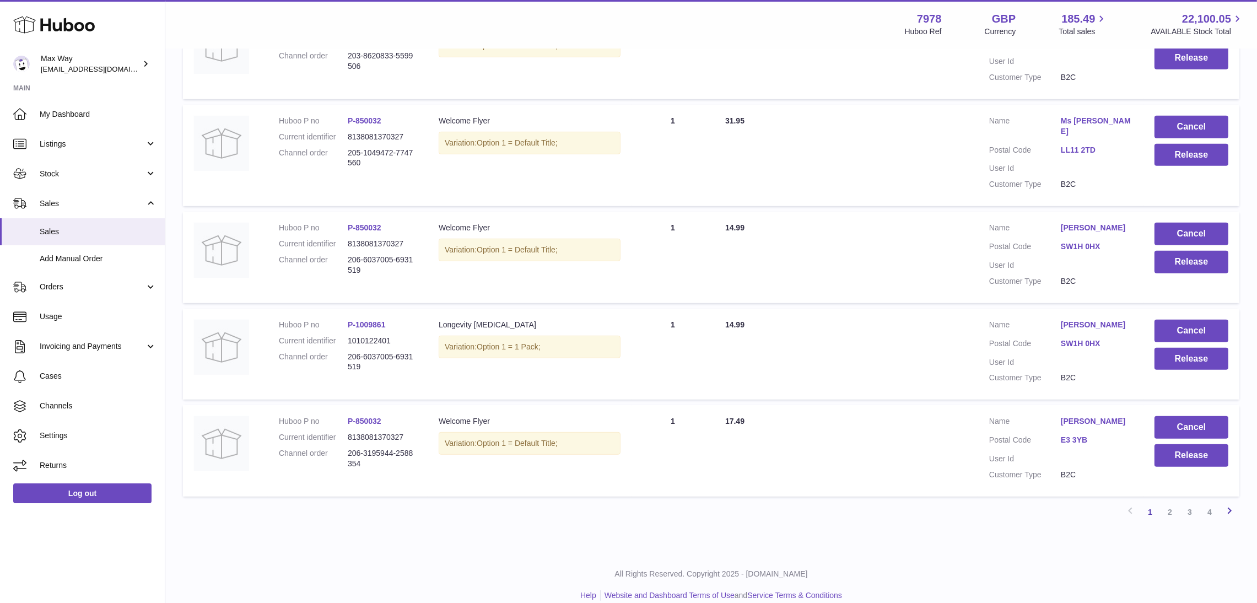
click at [1225, 504] on icon at bounding box center [1229, 511] width 13 height 14
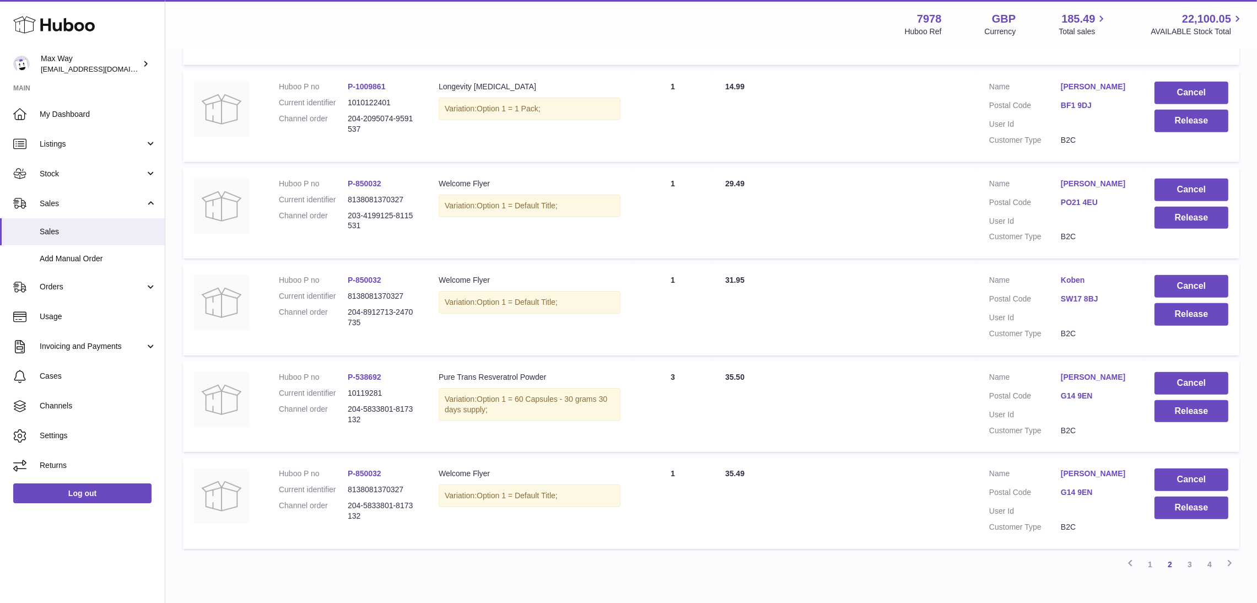
scroll to position [774, 0]
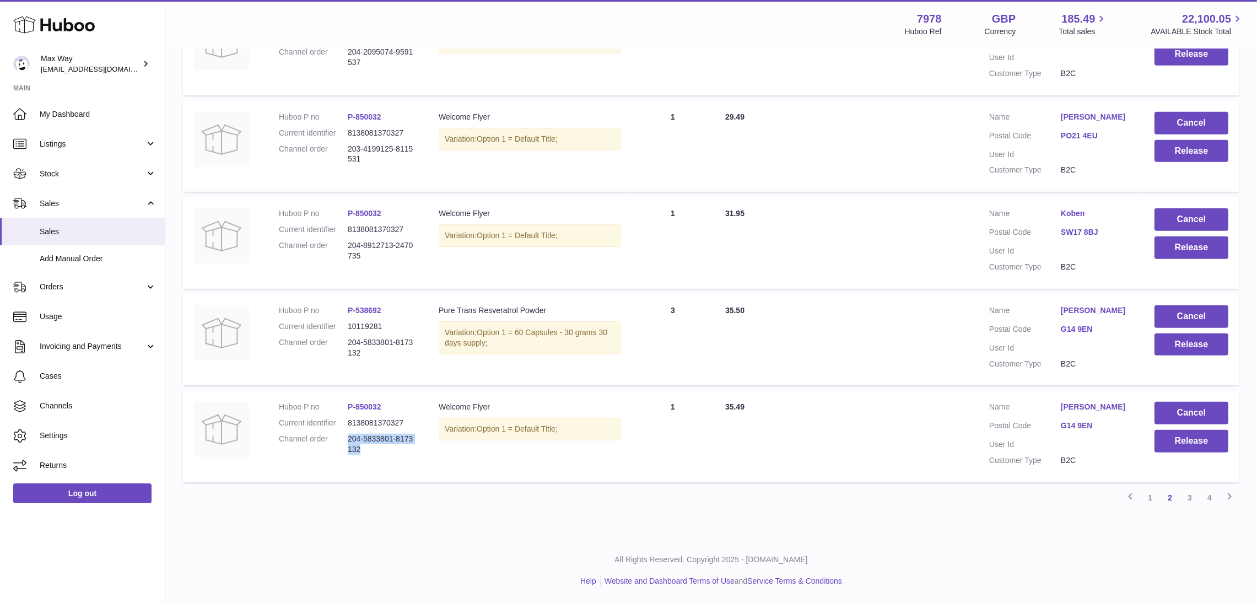
drag, startPoint x: 348, startPoint y: 440, endPoint x: 409, endPoint y: 453, distance: 62.7
click at [409, 453] on dd "204-5833801-8173132" at bounding box center [382, 444] width 69 height 21
copy dd "204-5833801-8173132"
click at [1169, 413] on button "Cancel" at bounding box center [1191, 413] width 74 height 23
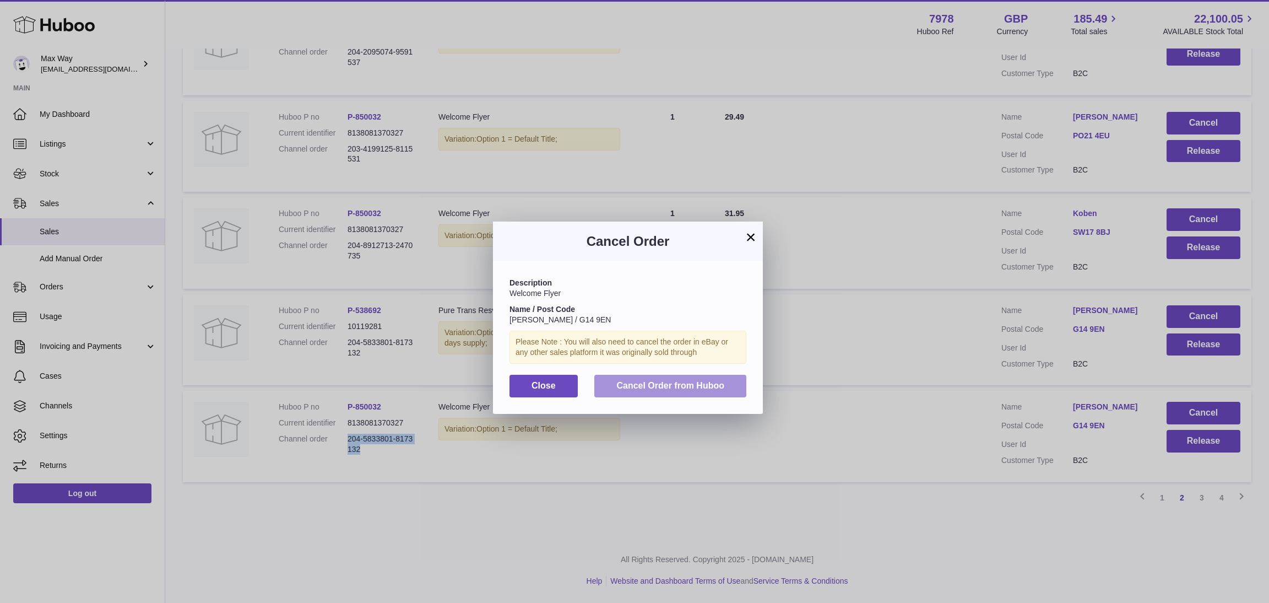
click at [659, 377] on button "Cancel Order from Huboo" at bounding box center [670, 386] width 152 height 23
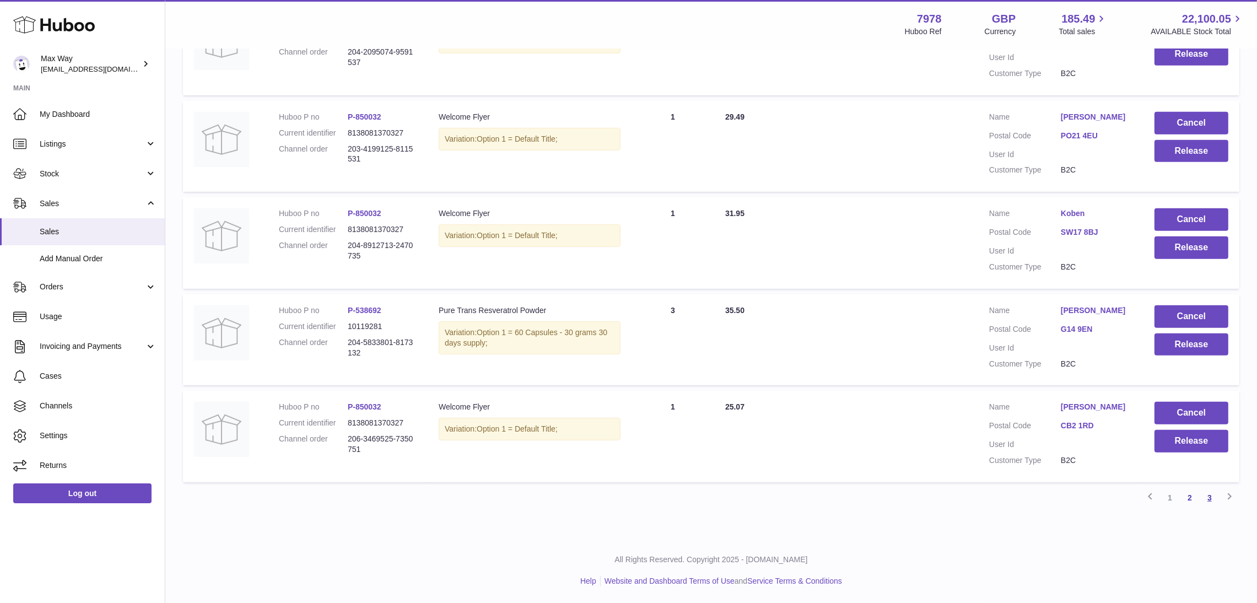
click at [1212, 500] on link "3" at bounding box center [1209, 498] width 20 height 20
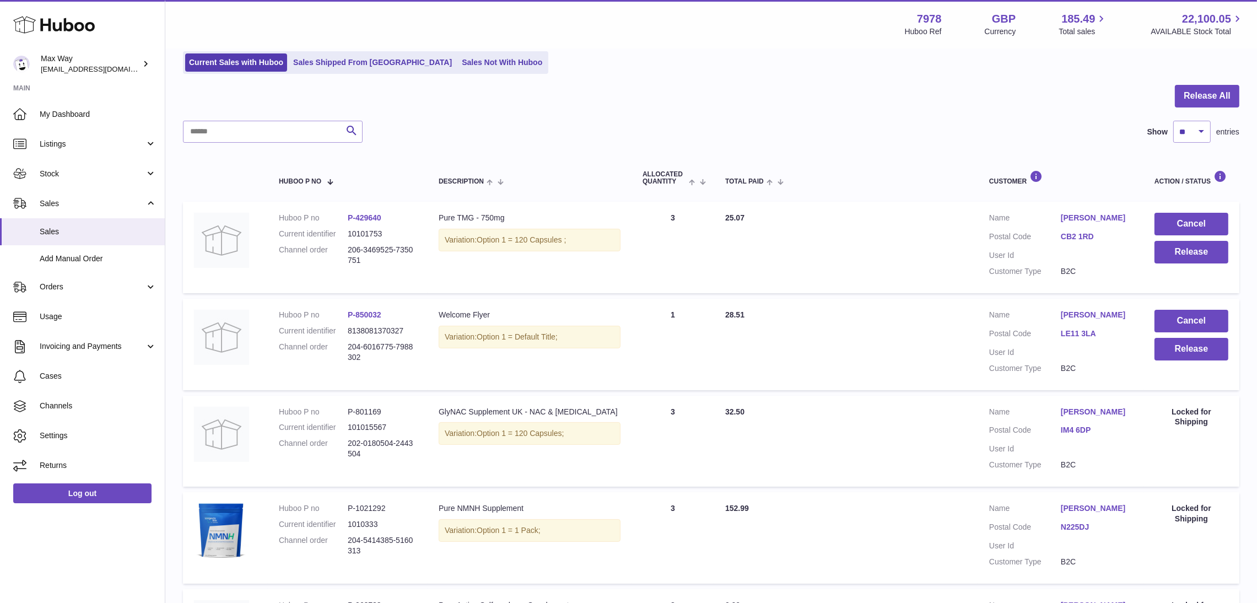
scroll to position [49, 0]
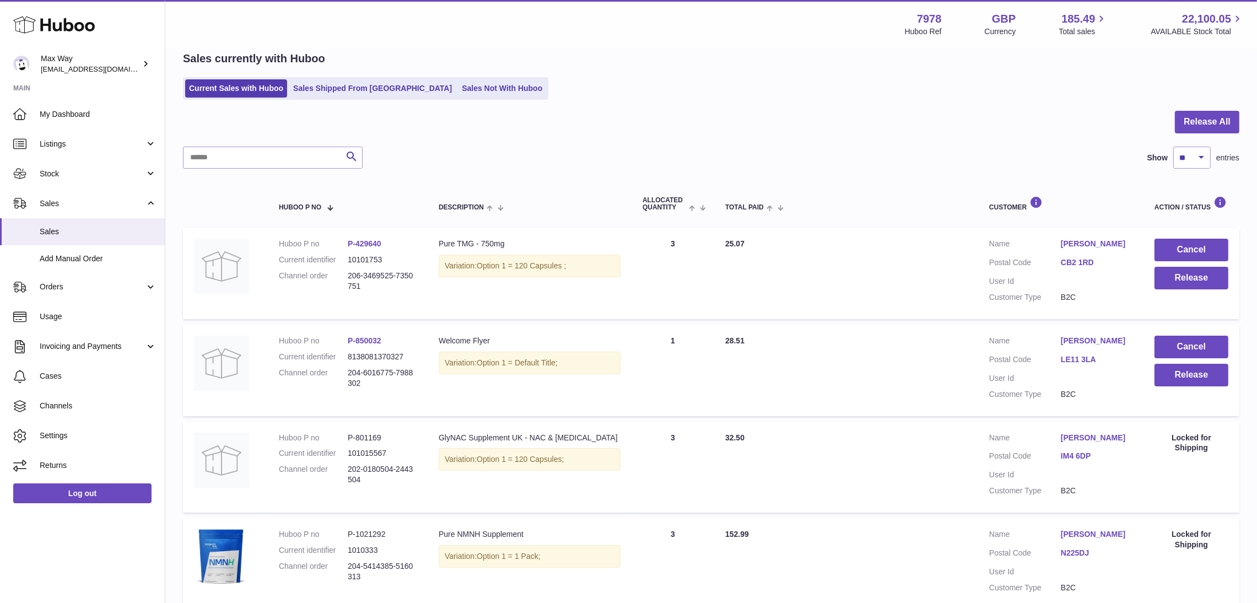
drag, startPoint x: 346, startPoint y: 281, endPoint x: 386, endPoint y: 302, distance: 45.1
click at [386, 302] on td "Huboo P no P-429640 Current identifier 10101753 Channel order 206-3469525-73507…" at bounding box center [348, 273] width 160 height 91
copy dl "206-3469525-7350751"
click at [234, 166] on input "text" at bounding box center [273, 158] width 180 height 22
paste input "**********"
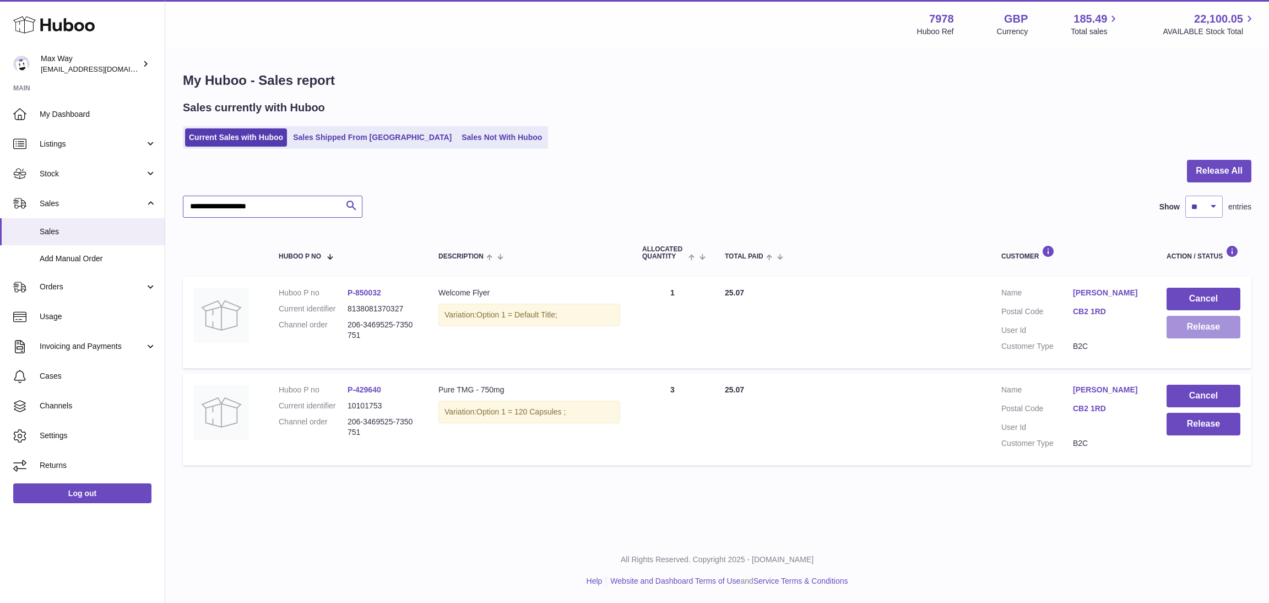
type input "**********"
click at [1189, 330] on button "Release" at bounding box center [1204, 327] width 74 height 23
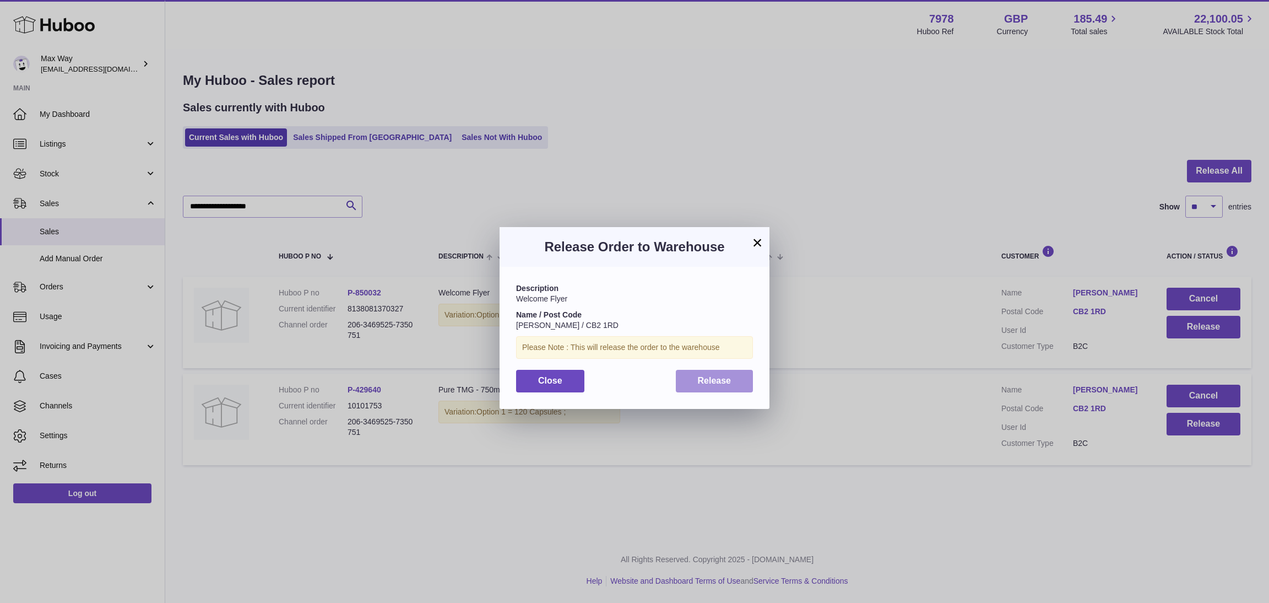
click at [730, 385] on span "Release" at bounding box center [715, 380] width 34 height 9
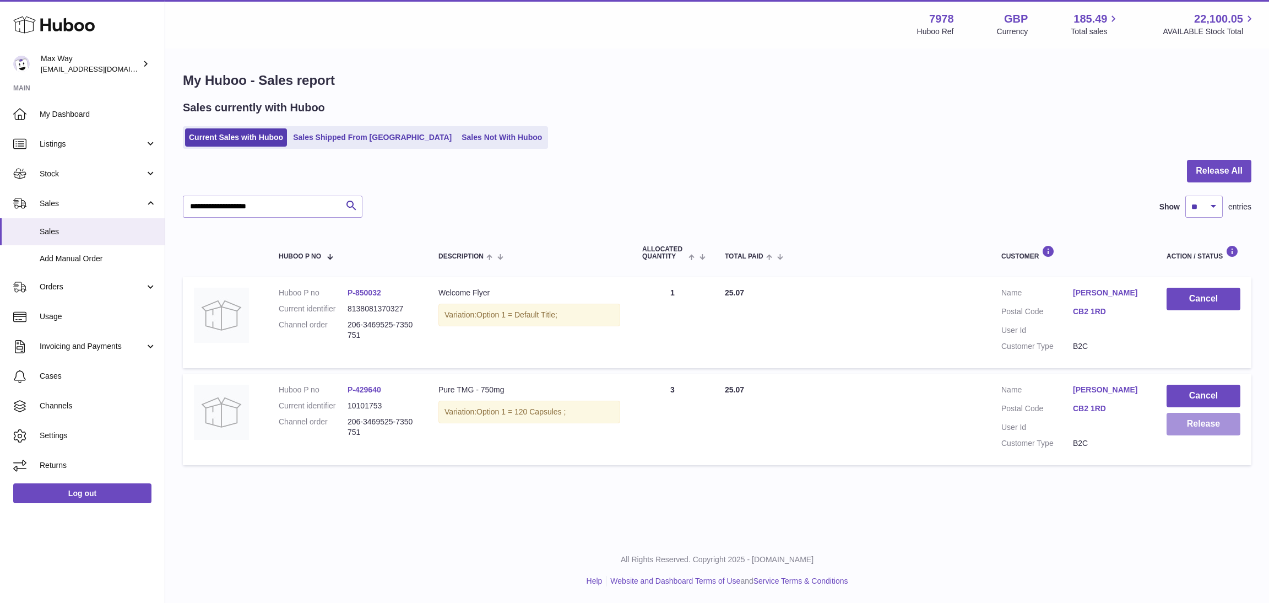
click at [1203, 426] on button "Release" at bounding box center [1204, 424] width 74 height 23
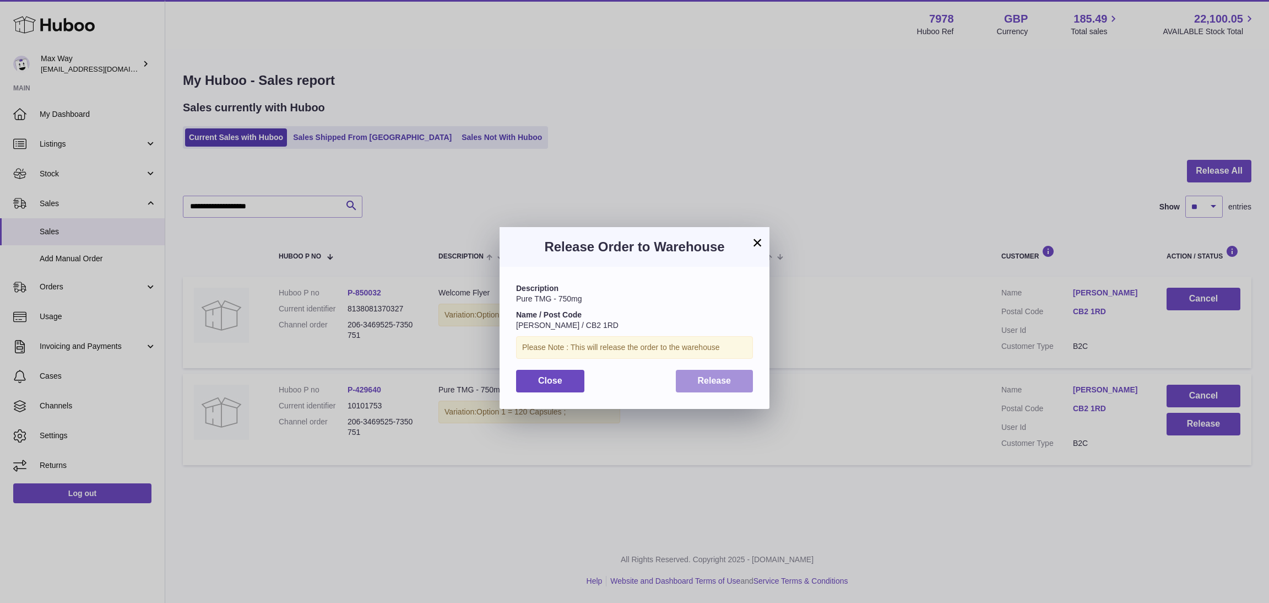
click at [712, 384] on span "Release" at bounding box center [715, 380] width 34 height 9
